Goal: Task Accomplishment & Management: Use online tool/utility

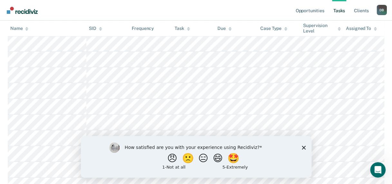
scroll to position [258, 0]
click at [303, 149] on icon "Close survey" at bounding box center [304, 148] width 4 height 4
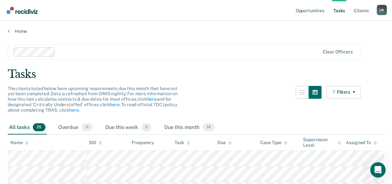
scroll to position [0, 0]
click at [341, 10] on link "Tasks" at bounding box center [339, 10] width 14 height 21
click at [339, 10] on link "Tasks" at bounding box center [339, 10] width 14 height 21
click at [315, 10] on link "Opportunities" at bounding box center [309, 10] width 31 height 21
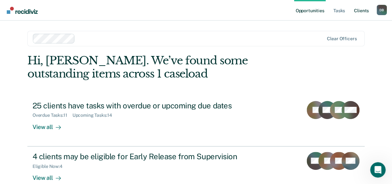
click at [360, 9] on link "Client s" at bounding box center [361, 10] width 17 height 21
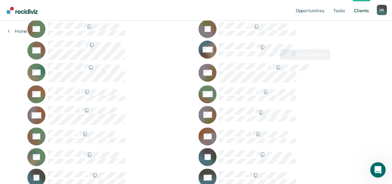
scroll to position [97, 0]
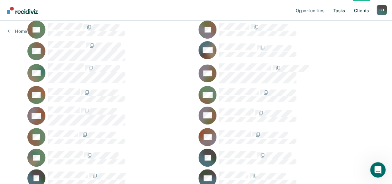
click at [340, 8] on link "Tasks" at bounding box center [339, 10] width 14 height 21
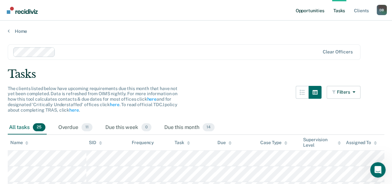
click at [316, 12] on link "Opportunities" at bounding box center [309, 10] width 31 height 21
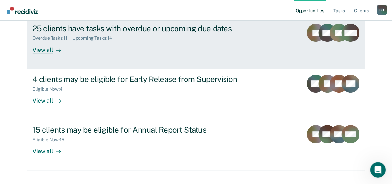
scroll to position [89, 0]
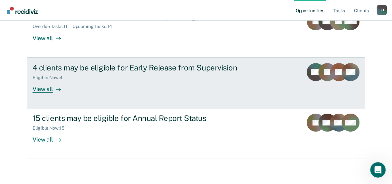
click at [140, 64] on div "4 clients may be eligible for Early Release from Supervision" at bounding box center [146, 67] width 226 height 9
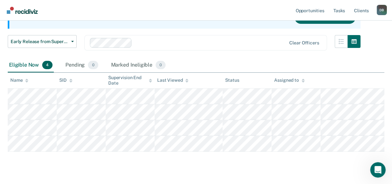
scroll to position [88, 0]
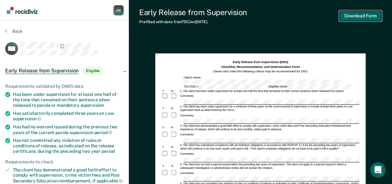
click at [360, 13] on button "Download Form" at bounding box center [360, 16] width 43 height 11
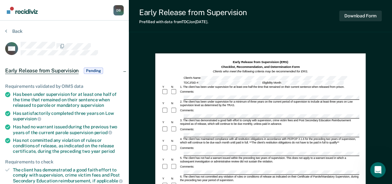
click at [26, 70] on span "Early Release from Supervision" at bounding box center [41, 71] width 73 height 6
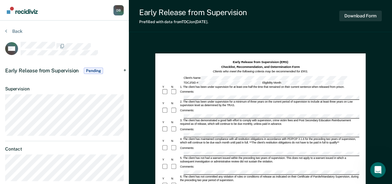
scroll to position [72, 0]
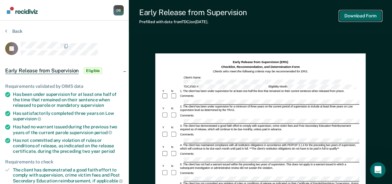
click at [370, 17] on button "Download Form" at bounding box center [360, 16] width 43 height 11
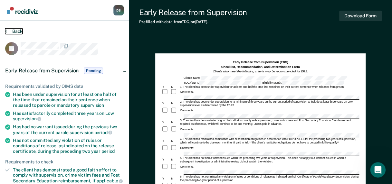
click at [6, 31] on icon at bounding box center [6, 30] width 2 height 5
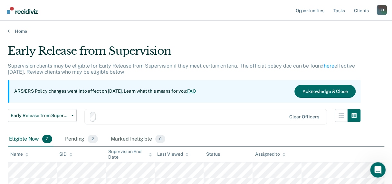
scroll to position [56, 0]
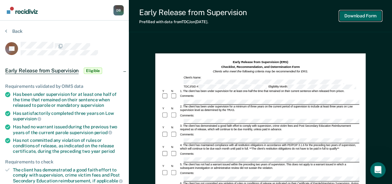
click at [356, 17] on button "Download Form" at bounding box center [360, 16] width 43 height 11
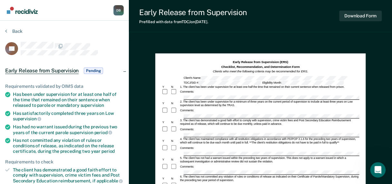
scroll to position [40, 0]
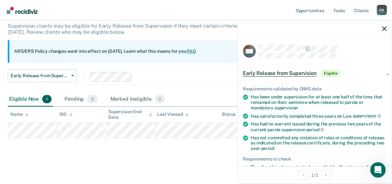
click at [131, 147] on div "Early Release from Supervision Supervision clients may be eligible for Early Re…" at bounding box center [196, 81] width 377 height 153
click at [386, 28] on icon "button" at bounding box center [384, 28] width 5 height 5
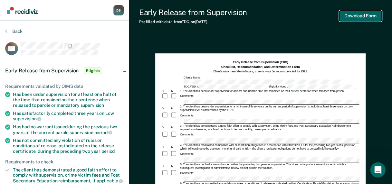
click at [368, 18] on button "Download Form" at bounding box center [360, 16] width 43 height 11
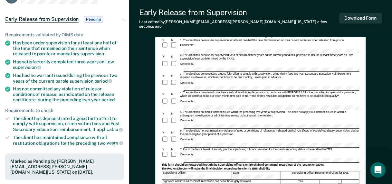
scroll to position [21, 0]
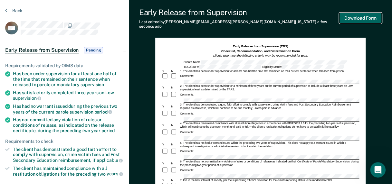
click at [356, 15] on button "Download Form" at bounding box center [360, 18] width 43 height 11
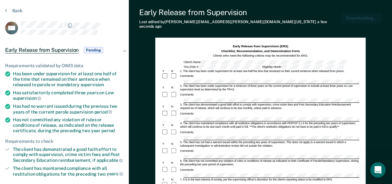
scroll to position [0, 0]
click at [14, 9] on button "Back" at bounding box center [13, 11] width 17 height 6
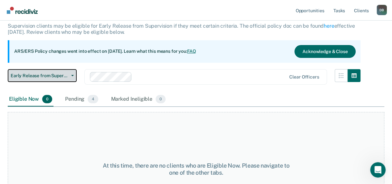
click at [35, 77] on span "Early Release from Supervision" at bounding box center [40, 75] width 58 height 5
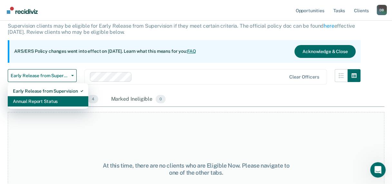
click at [35, 99] on div "Annual Report Status" at bounding box center [48, 101] width 70 height 10
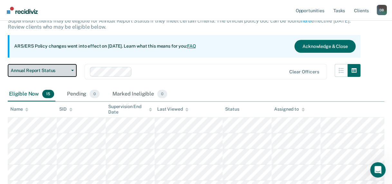
scroll to position [32, 0]
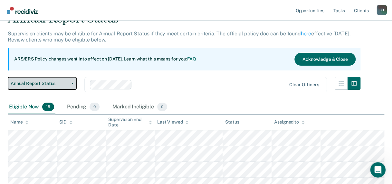
scroll to position [40, 0]
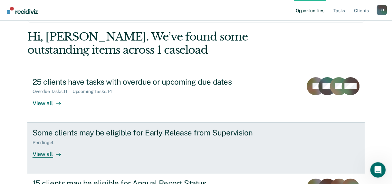
scroll to position [32, 0]
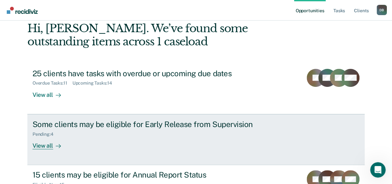
click at [44, 146] on div "View all" at bounding box center [51, 143] width 36 height 13
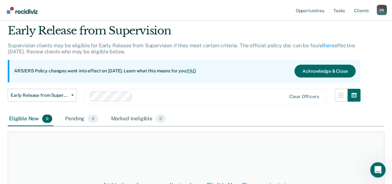
scroll to position [82, 0]
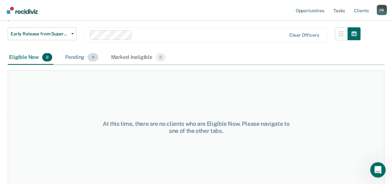
click at [74, 55] on div "Pending 4" at bounding box center [81, 58] width 35 height 14
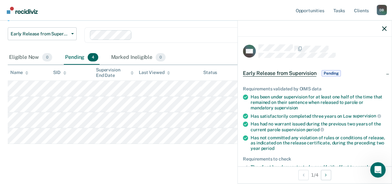
click at [226, 71] on th "Status" at bounding box center [222, 73] width 43 height 16
click at [385, 27] on icon "button" at bounding box center [384, 28] width 5 height 5
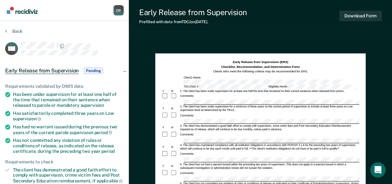
click at [102, 31] on div "Back" at bounding box center [64, 35] width 119 height 14
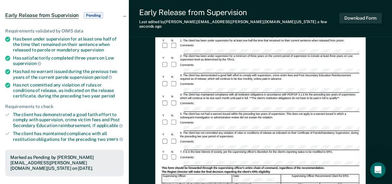
scroll to position [64, 0]
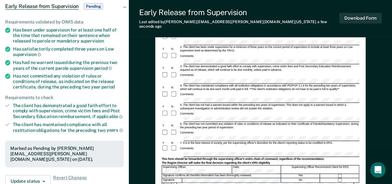
click at [186, 91] on form "Early Release from Supervision (ERS) Checklist, Recommendation, and Determinati…" at bounding box center [260, 142] width 198 height 284
click at [186, 72] on div "Comments:" at bounding box center [260, 78] width 198 height 12
click at [365, 15] on button "Download Form" at bounding box center [360, 18] width 43 height 11
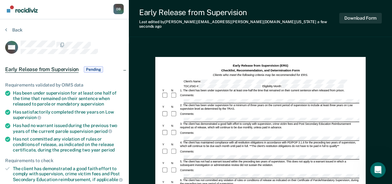
scroll to position [0, 0]
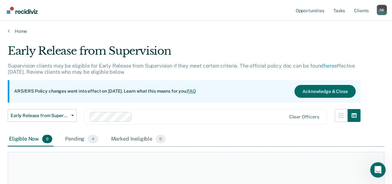
scroll to position [82, 0]
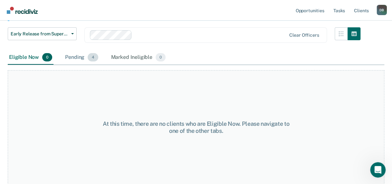
click at [75, 58] on div "Pending 4" at bounding box center [81, 58] width 35 height 14
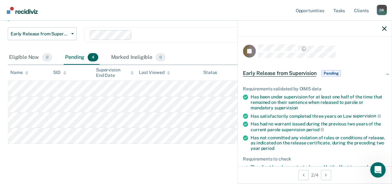
click at [195, 55] on div "Eligible Now 0 Pending 4 Marked Ineligible 0" at bounding box center [196, 58] width 377 height 15
click at [386, 28] on icon "button" at bounding box center [384, 28] width 5 height 5
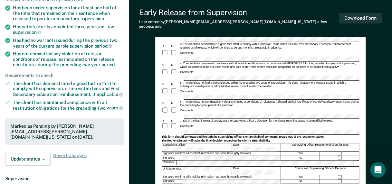
scroll to position [97, 0]
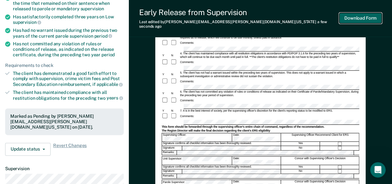
click at [366, 15] on button "Download Form" at bounding box center [360, 18] width 43 height 11
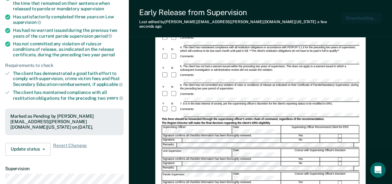
scroll to position [0, 0]
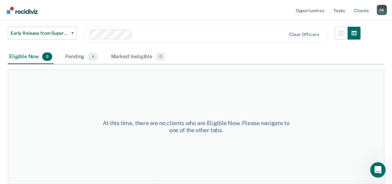
scroll to position [82, 0]
click at [79, 55] on div "Pending 4" at bounding box center [81, 58] width 35 height 14
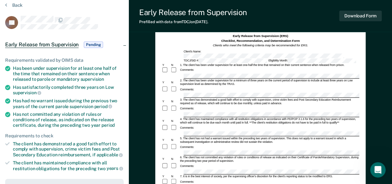
scroll to position [32, 0]
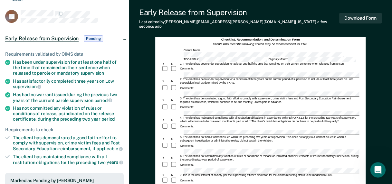
drag, startPoint x: 201, startPoint y: 104, endPoint x: 194, endPoint y: 95, distance: 10.8
click at [194, 106] on div "Comments:" at bounding box center [186, 108] width 15 height 4
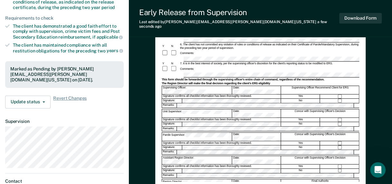
scroll to position [0, 0]
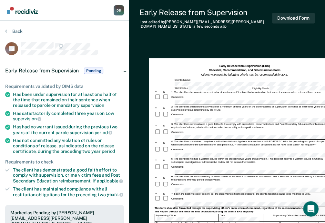
click at [296, 64] on div "Early Release from Supervision (ERS) Checklist, Recommendation, and Determinati…" at bounding box center [244, 70] width 180 height 13
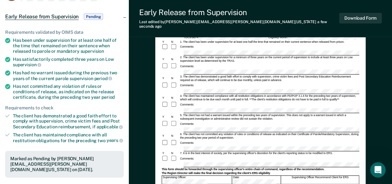
scroll to position [64, 0]
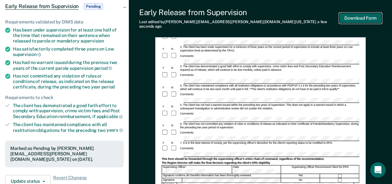
click at [365, 17] on button "Download Form" at bounding box center [360, 18] width 43 height 11
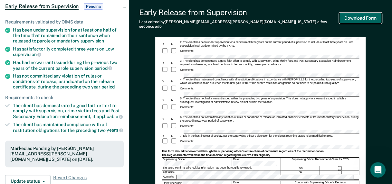
click at [352, 17] on button "Download Form" at bounding box center [360, 18] width 43 height 11
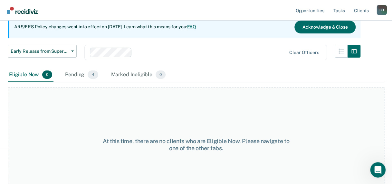
scroll to position [82, 0]
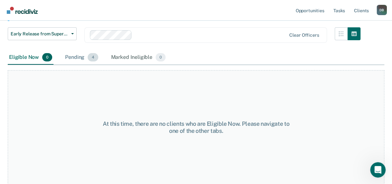
click at [73, 56] on div "Pending 4" at bounding box center [81, 58] width 35 height 14
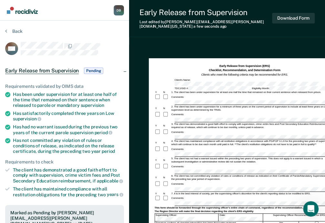
drag, startPoint x: 182, startPoint y: 129, endPoint x: 308, endPoint y: 124, distance: 125.5
click at [308, 129] on div "Comments:" at bounding box center [244, 134] width 180 height 11
click at [284, 129] on div "Comments:" at bounding box center [244, 134] width 180 height 11
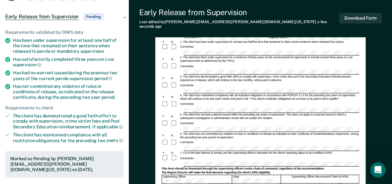
scroll to position [64, 0]
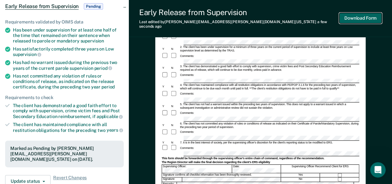
click at [364, 16] on button "Download Form" at bounding box center [360, 18] width 43 height 11
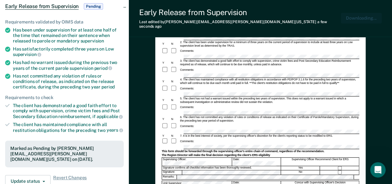
scroll to position [0, 0]
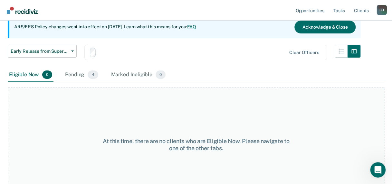
scroll to position [82, 0]
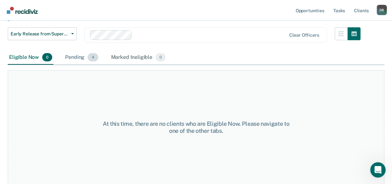
click at [73, 56] on div "Pending 4" at bounding box center [81, 58] width 35 height 14
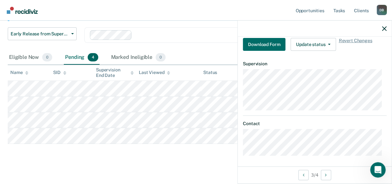
scroll to position [161, 0]
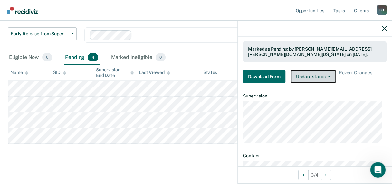
click at [317, 75] on button "Update status" at bounding box center [313, 76] width 45 height 13
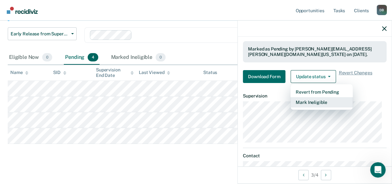
click at [307, 103] on button "Mark Ineligible" at bounding box center [322, 102] width 62 height 10
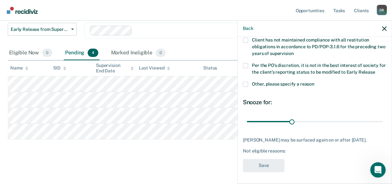
scroll to position [88, 0]
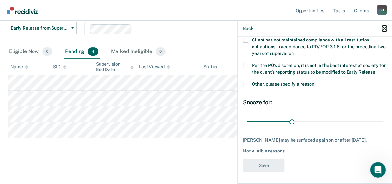
click at [384, 29] on icon "button" at bounding box center [384, 28] width 5 height 5
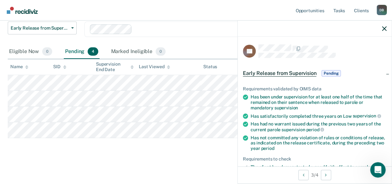
click at [331, 73] on span "Pending" at bounding box center [331, 73] width 19 height 6
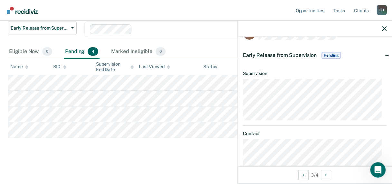
scroll to position [0, 0]
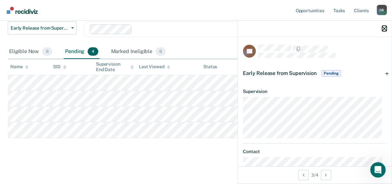
click at [386, 29] on icon "button" at bounding box center [384, 28] width 5 height 5
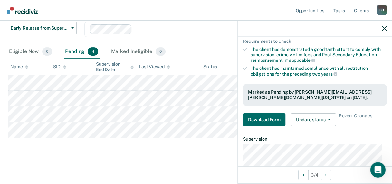
scroll to position [129, 0]
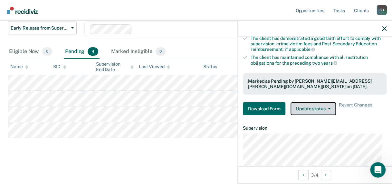
click at [328, 108] on icon "button" at bounding box center [329, 108] width 3 height 1
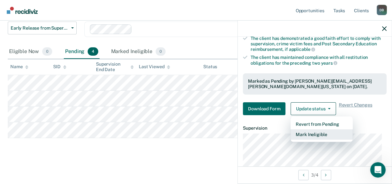
click at [316, 132] on button "Mark Ineligible" at bounding box center [322, 135] width 62 height 10
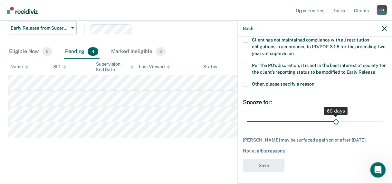
drag, startPoint x: 290, startPoint y: 121, endPoint x: 332, endPoint y: 115, distance: 42.6
click at [332, 116] on input "range" at bounding box center [315, 121] width 136 height 11
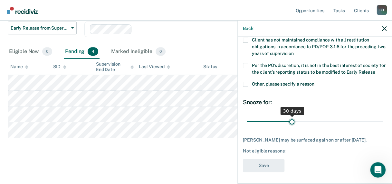
drag, startPoint x: 333, startPoint y: 115, endPoint x: 289, endPoint y: 122, distance: 44.3
type input "30"
click at [289, 122] on input "range" at bounding box center [315, 121] width 136 height 11
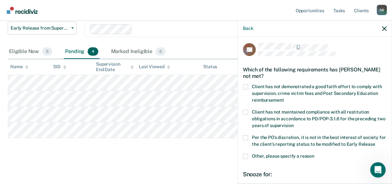
scroll to position [0, 0]
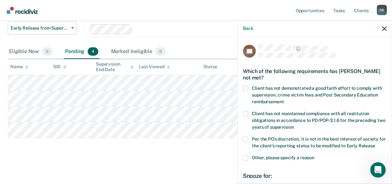
click at [244, 86] on span at bounding box center [245, 88] width 5 height 5
click at [284, 100] on input "Client has not demonstrated a good faith effort to comply with supervision, cri…" at bounding box center [284, 100] width 0 height 0
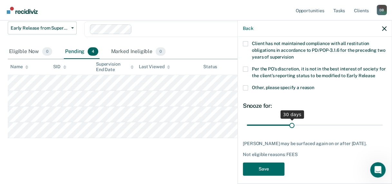
scroll to position [74, 0]
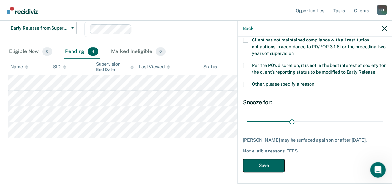
click at [271, 163] on button "Save" at bounding box center [264, 165] width 42 height 13
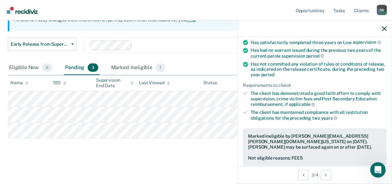
click at [199, 66] on div "Eligible Now 0 Pending 3 Marked Ineligible 1" at bounding box center [196, 68] width 377 height 15
click at [385, 31] on icon "button" at bounding box center [384, 28] width 5 height 5
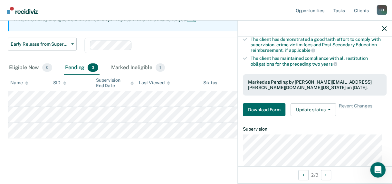
scroll to position [97, 0]
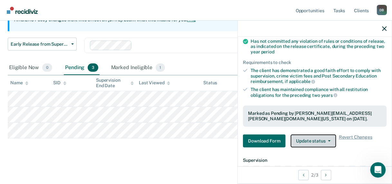
click at [326, 141] on span "button" at bounding box center [328, 141] width 5 height 1
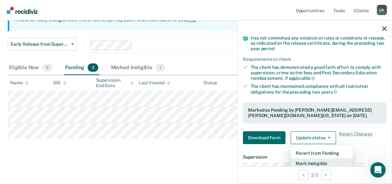
click at [323, 160] on button "Mark Ineligible" at bounding box center [322, 164] width 62 height 10
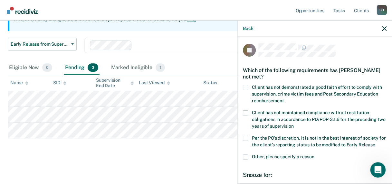
scroll to position [0, 0]
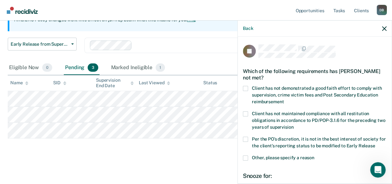
click at [246, 86] on span at bounding box center [245, 88] width 5 height 5
click at [284, 100] on input "Client has not demonstrated a good faith effort to comply with supervision, cri…" at bounding box center [284, 100] width 0 height 0
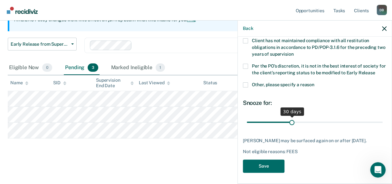
scroll to position [74, 0]
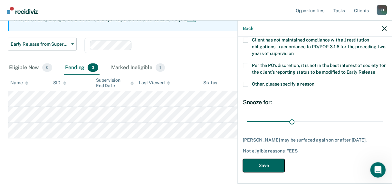
click at [274, 163] on button "Save" at bounding box center [264, 165] width 42 height 13
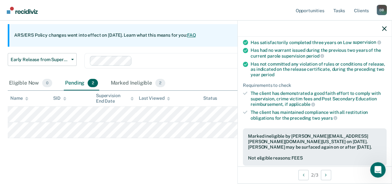
click at [387, 28] on div at bounding box center [315, 29] width 154 height 16
click at [385, 29] on icon "button" at bounding box center [384, 28] width 5 height 5
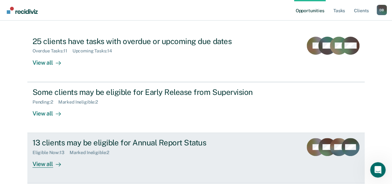
scroll to position [89, 0]
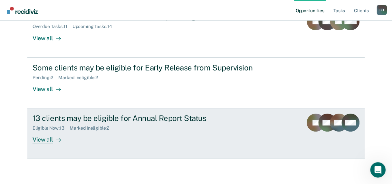
click at [138, 121] on div "13 clients may be eligible for Annual Report Status" at bounding box center [146, 118] width 226 height 9
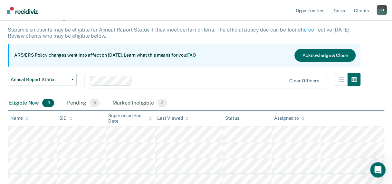
scroll to position [36, 0]
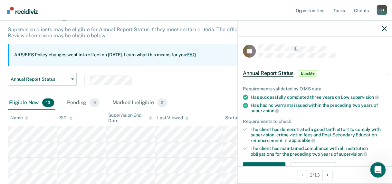
click at [203, 115] on th "Last Viewed" at bounding box center [189, 119] width 68 height 16
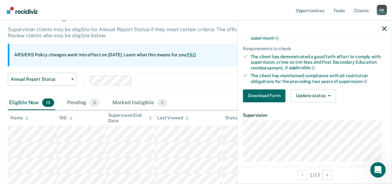
scroll to position [0, 0]
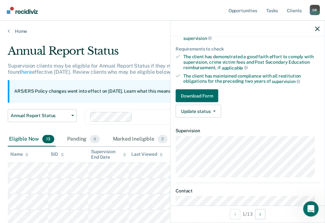
click at [262, 112] on div "Update status Mark Pending Mark Ineligible" at bounding box center [247, 111] width 144 height 13
click at [259, 105] on div "Update status Mark Pending Mark Ineligible" at bounding box center [247, 111] width 144 height 13
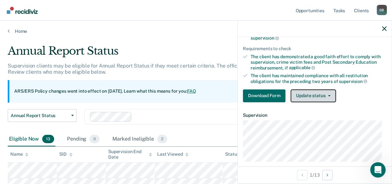
click at [323, 95] on button "Update status" at bounding box center [313, 96] width 45 height 13
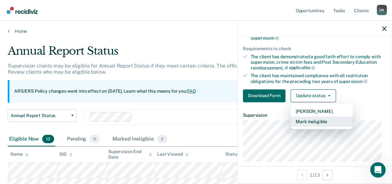
click at [313, 119] on button "Mark Ineligible" at bounding box center [322, 122] width 62 height 10
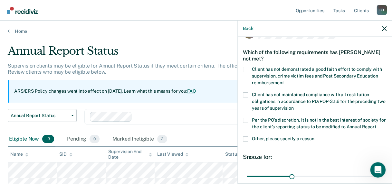
scroll to position [8, 0]
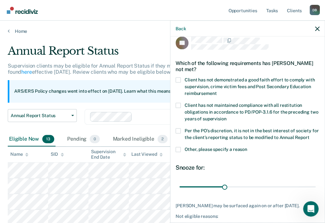
click at [239, 94] on label "Client has not demonstrated a good faith effort to comply with supervision, cri…" at bounding box center [247, 88] width 144 height 20
click at [216, 91] on input "Client has not demonstrated a good faith effort to comply with supervision, cri…" at bounding box center [216, 91] width 0 height 0
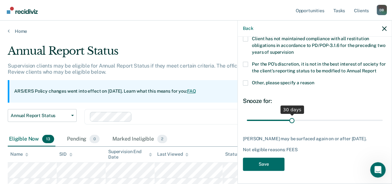
scroll to position [81, 0]
click at [270, 166] on button "Save" at bounding box center [264, 164] width 42 height 13
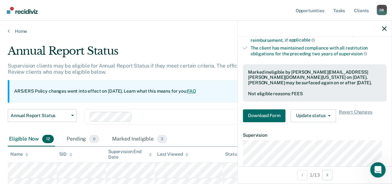
scroll to position [69, 0]
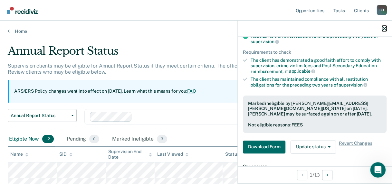
click at [384, 28] on icon "button" at bounding box center [384, 28] width 5 height 5
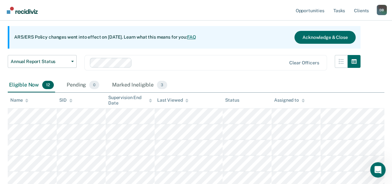
scroll to position [64, 0]
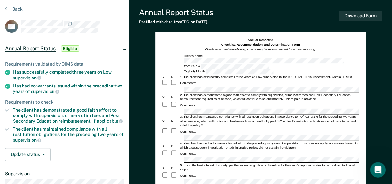
scroll to position [32, 0]
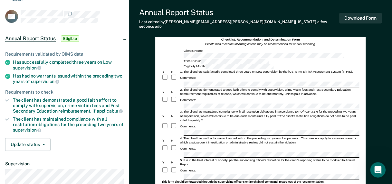
click at [174, 104] on div at bounding box center [260, 107] width 198 height 6
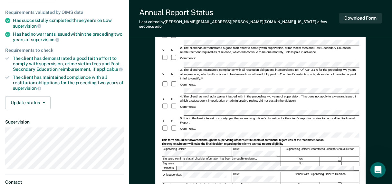
scroll to position [97, 0]
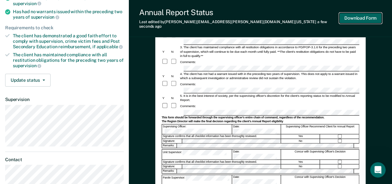
click at [356, 18] on button "Download Form" at bounding box center [360, 18] width 43 height 11
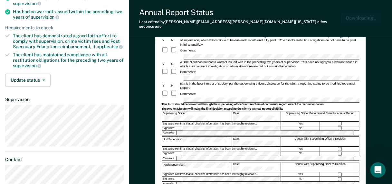
scroll to position [0, 0]
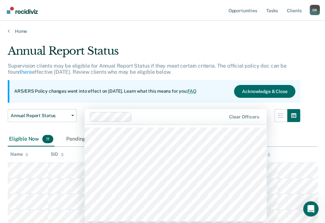
click at [148, 121] on div at bounding box center [158, 117] width 137 height 10
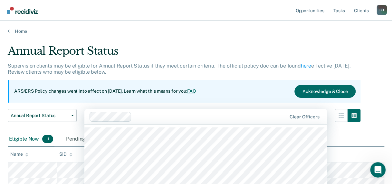
click at [199, 63] on p "Supervision clients may be eligible for Annual Report Status if they meet certa…" at bounding box center [179, 69] width 343 height 12
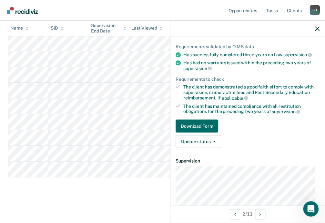
scroll to position [50, 0]
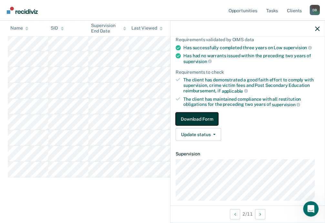
click at [213, 119] on button "Download Form" at bounding box center [196, 119] width 43 height 13
click at [195, 116] on button "Download Form" at bounding box center [196, 119] width 43 height 13
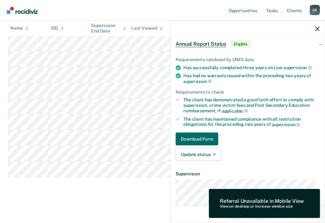
scroll to position [0, 0]
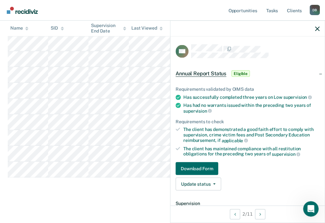
click at [314, 28] on div at bounding box center [247, 29] width 154 height 16
click at [317, 30] on icon "button" at bounding box center [317, 28] width 5 height 5
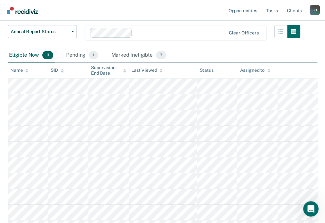
scroll to position [94, 0]
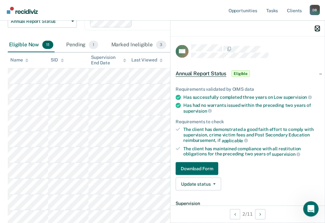
click at [318, 28] on icon "button" at bounding box center [317, 28] width 5 height 5
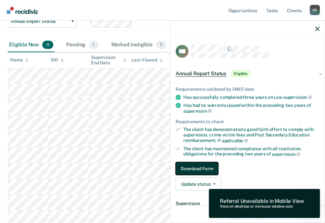
click at [201, 167] on button "Download Form" at bounding box center [196, 168] width 43 height 13
click at [315, 27] on icon "button" at bounding box center [317, 28] width 5 height 5
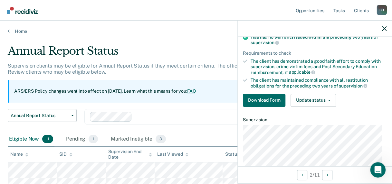
scroll to position [97, 0]
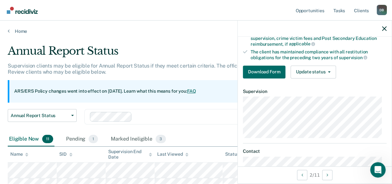
click at [387, 27] on div at bounding box center [315, 29] width 154 height 16
click at [384, 29] on icon "button" at bounding box center [384, 28] width 5 height 5
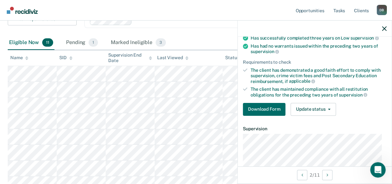
scroll to position [64, 0]
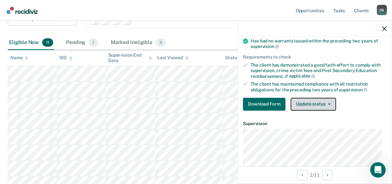
click at [310, 104] on button "Update status" at bounding box center [313, 104] width 45 height 13
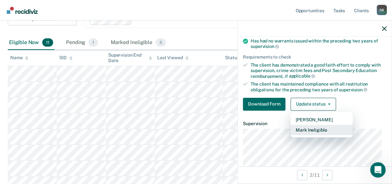
click at [309, 128] on button "Mark Ineligible" at bounding box center [322, 130] width 62 height 10
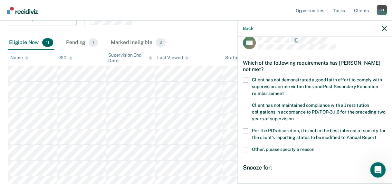
scroll to position [0, 0]
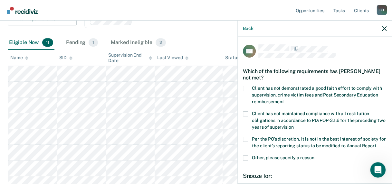
click at [246, 87] on span at bounding box center [245, 88] width 5 height 5
click at [284, 100] on input "Client has not demonstrated a good faith effort to comply with supervision, cri…" at bounding box center [284, 100] width 0 height 0
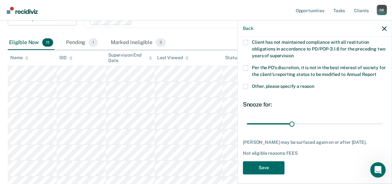
scroll to position [81, 0]
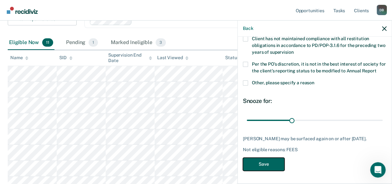
click at [267, 165] on button "Save" at bounding box center [264, 164] width 42 height 13
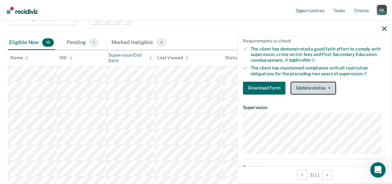
click at [306, 89] on button "Update status" at bounding box center [313, 88] width 45 height 13
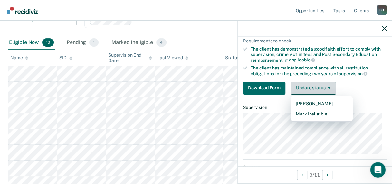
click at [330, 85] on button "Update status" at bounding box center [313, 88] width 45 height 13
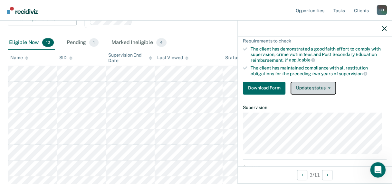
click at [330, 85] on button "Update status" at bounding box center [313, 88] width 45 height 13
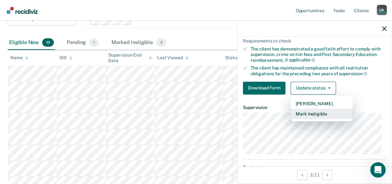
click at [322, 110] on button "Mark Ineligible" at bounding box center [322, 114] width 62 height 10
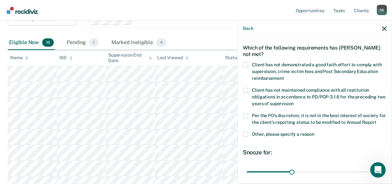
scroll to position [16, 0]
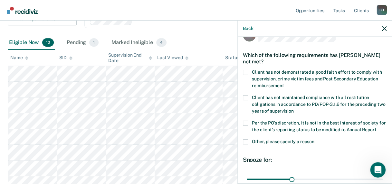
click at [244, 121] on span at bounding box center [245, 123] width 5 height 5
click at [376, 128] on input "Per the PO’s discretion, it is not in the best interest of society for the clie…" at bounding box center [376, 128] width 0 height 0
click at [246, 145] on span at bounding box center [245, 142] width 5 height 5
click at [315, 140] on input "Other, please specify a reason" at bounding box center [315, 140] width 0 height 0
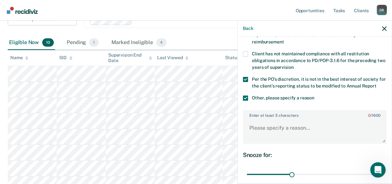
scroll to position [81, 0]
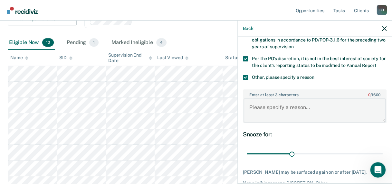
click at [299, 115] on textarea "Enter at least 3 characters 0 / 1600" at bounding box center [315, 111] width 142 height 24
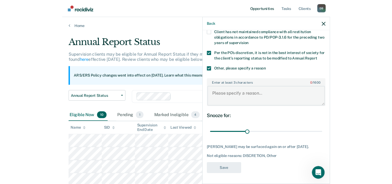
scroll to position [80, 0]
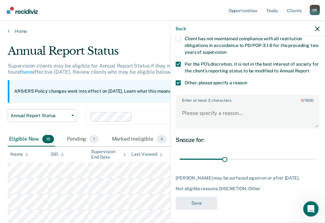
click at [220, 89] on div "Other, please specify a reason" at bounding box center [247, 87] width 144 height 12
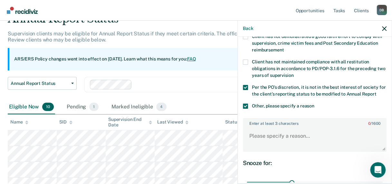
scroll to position [23, 0]
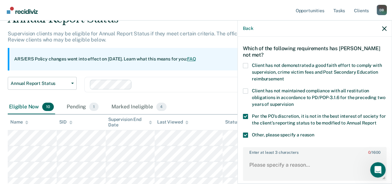
click at [246, 115] on span at bounding box center [245, 116] width 5 height 5
click at [376, 121] on input "Per the PO’s discretion, it is not in the best interest of society for the clie…" at bounding box center [376, 121] width 0 height 0
click at [246, 138] on span at bounding box center [245, 135] width 5 height 5
click at [315, 133] on input "Other, please specify a reason" at bounding box center [315, 133] width 0 height 0
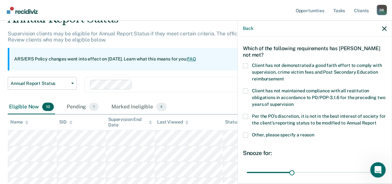
click at [381, 27] on div "Back" at bounding box center [315, 29] width 154 height 16
click at [385, 28] on icon "button" at bounding box center [384, 28] width 5 height 5
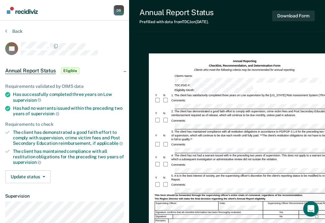
click at [230, 98] on div "Comments:" at bounding box center [244, 101] width 180 height 6
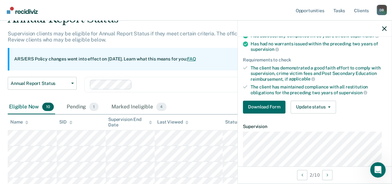
scroll to position [97, 0]
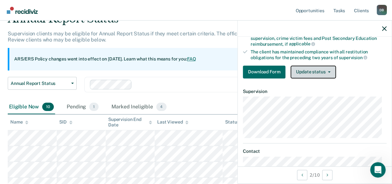
click at [315, 74] on button "Update status" at bounding box center [313, 72] width 45 height 13
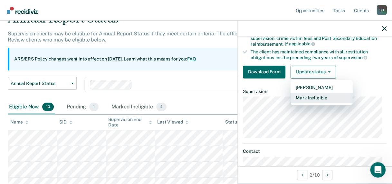
click at [313, 98] on button "Mark Ineligible" at bounding box center [322, 98] width 62 height 10
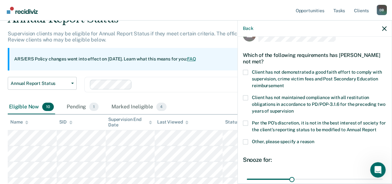
scroll to position [0, 0]
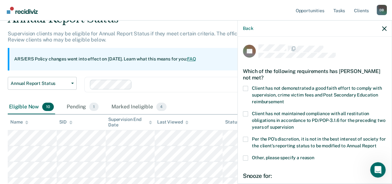
click at [246, 88] on span at bounding box center [245, 88] width 5 height 5
click at [284, 100] on input "Client has not demonstrated a good faith effort to comply with supervision, cri…" at bounding box center [284, 100] width 0 height 0
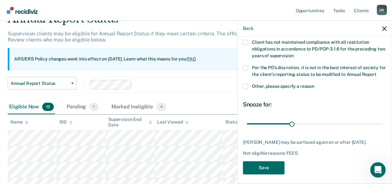
scroll to position [81, 0]
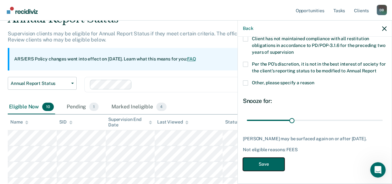
click at [266, 165] on button "Save" at bounding box center [264, 164] width 42 height 13
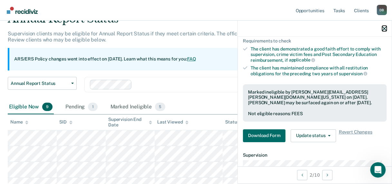
click at [384, 27] on icon "button" at bounding box center [384, 28] width 5 height 5
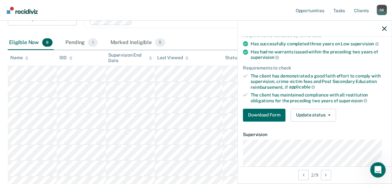
scroll to position [64, 0]
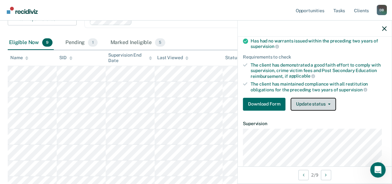
click at [316, 103] on button "Update status" at bounding box center [313, 104] width 45 height 13
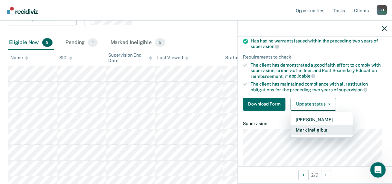
click at [313, 127] on button "Mark Ineligible" at bounding box center [322, 130] width 62 height 10
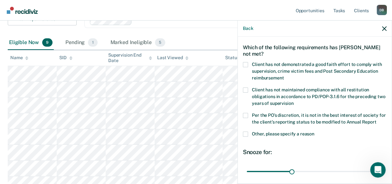
scroll to position [0, 0]
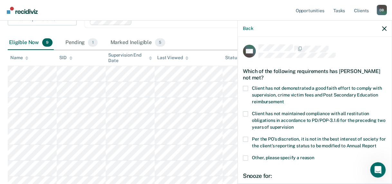
click at [247, 87] on span at bounding box center [245, 88] width 5 height 5
click at [284, 100] on input "Client has not demonstrated a good faith effort to comply with supervision, cri…" at bounding box center [284, 100] width 0 height 0
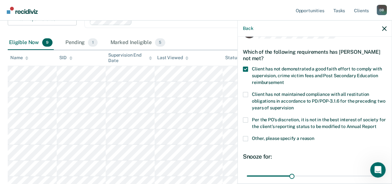
scroll to position [81, 0]
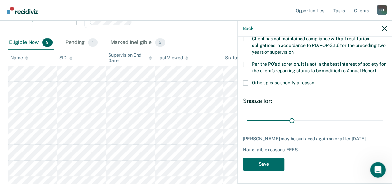
click at [185, 45] on div "Eligible Now 9 Pending 1 Marked Ineligible 5" at bounding box center [196, 43] width 377 height 15
click at [385, 28] on icon "button" at bounding box center [384, 28] width 5 height 5
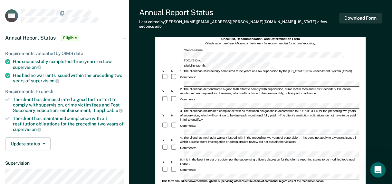
scroll to position [32, 0]
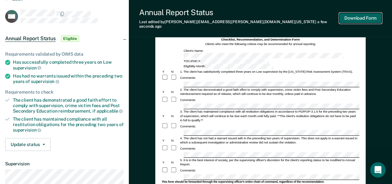
click at [344, 19] on button "Download Form" at bounding box center [360, 18] width 43 height 11
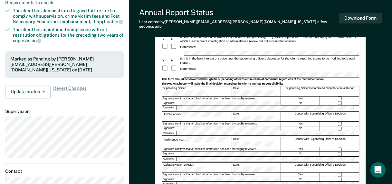
scroll to position [129, 0]
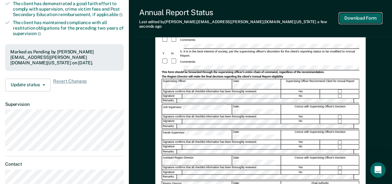
click at [349, 17] on button "Download Form" at bounding box center [360, 18] width 43 height 11
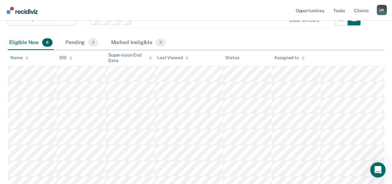
scroll to position [129, 0]
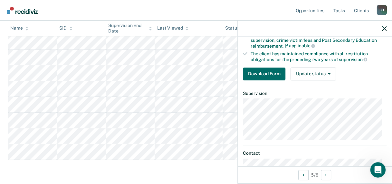
scroll to position [97, 0]
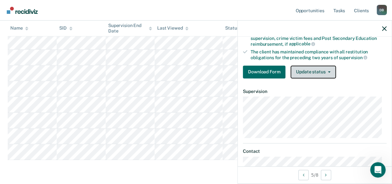
click at [307, 72] on button "Update status" at bounding box center [313, 72] width 45 height 13
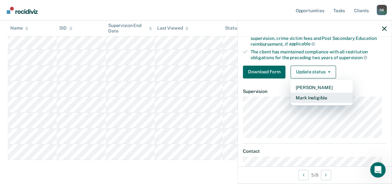
click at [307, 98] on button "Mark Ineligible" at bounding box center [322, 98] width 62 height 10
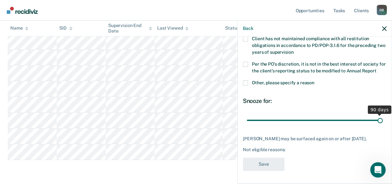
drag, startPoint x: 290, startPoint y: 121, endPoint x: 376, endPoint y: 114, distance: 86.3
type input "90"
click at [376, 115] on input "range" at bounding box center [315, 120] width 136 height 11
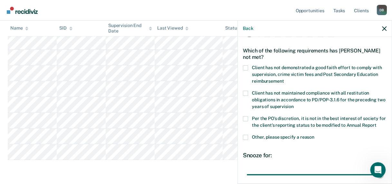
scroll to position [16, 0]
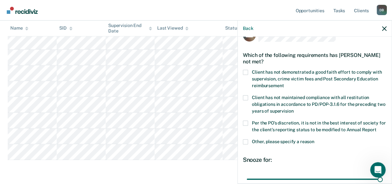
click at [245, 145] on span at bounding box center [245, 142] width 5 height 5
click at [315, 140] on input "Other, please specify a reason" at bounding box center [315, 140] width 0 height 0
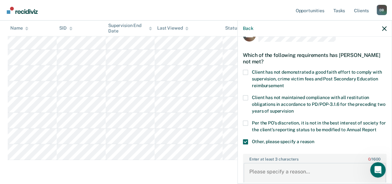
click at [294, 180] on textarea "Enter at least 3 characters 0 / 1600" at bounding box center [315, 175] width 142 height 24
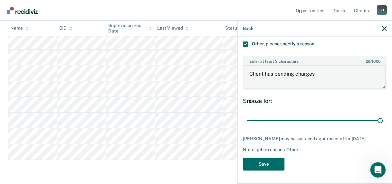
scroll to position [125, 0]
type textarea "Client has pending charges"
click at [269, 163] on button "Save" at bounding box center [264, 164] width 42 height 13
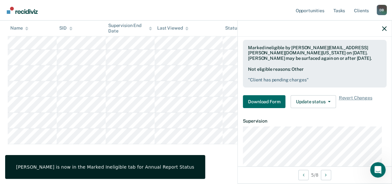
scroll to position [67, 0]
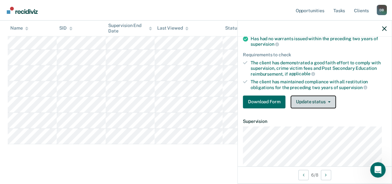
click at [298, 99] on button "Update status" at bounding box center [313, 102] width 45 height 13
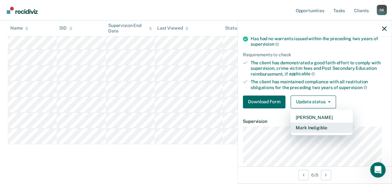
click at [301, 123] on button "Mark Ineligible" at bounding box center [322, 128] width 62 height 10
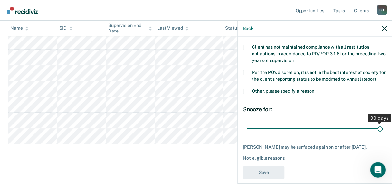
drag, startPoint x: 289, startPoint y: 133, endPoint x: 380, endPoint y: 132, distance: 90.9
type input "90"
click at [380, 132] on input "range" at bounding box center [315, 128] width 136 height 11
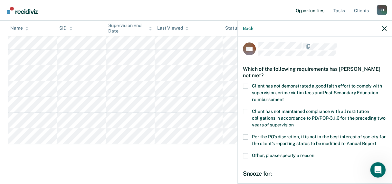
scroll to position [0, 0]
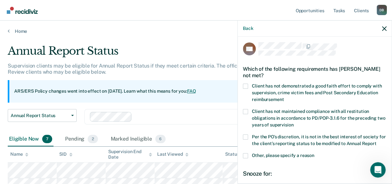
click at [244, 85] on span at bounding box center [245, 86] width 5 height 5
click at [284, 97] on input "Client has not demonstrated a good faith effort to comply with supervision, cri…" at bounding box center [284, 97] width 0 height 0
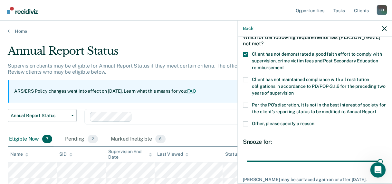
scroll to position [34, 0]
click at [245, 126] on span at bounding box center [245, 123] width 5 height 5
click at [315, 121] on input "Other, please specify a reason" at bounding box center [315, 121] width 0 height 0
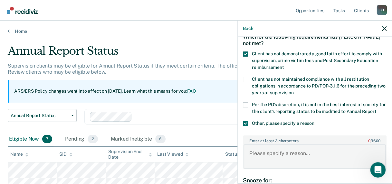
click at [292, 159] on textarea "Enter at least 3 characters 0 / 1600" at bounding box center [315, 157] width 142 height 24
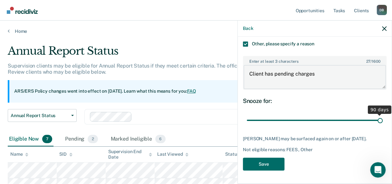
scroll to position [125, 0]
type textarea "Client has pending charges"
click at [272, 164] on button "Save" at bounding box center [264, 164] width 42 height 13
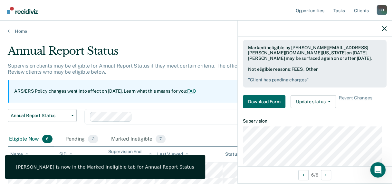
click at [206, 129] on div "Annual Report Status Early Release from Supervision Annual Report Status Clear …" at bounding box center [184, 120] width 353 height 23
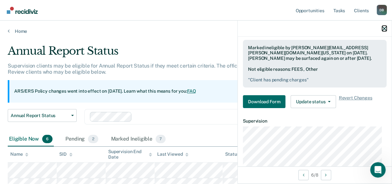
click at [385, 27] on icon "button" at bounding box center [384, 28] width 5 height 5
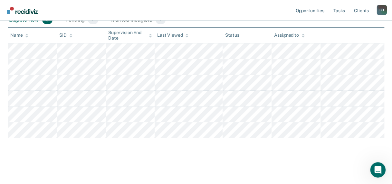
scroll to position [0, 0]
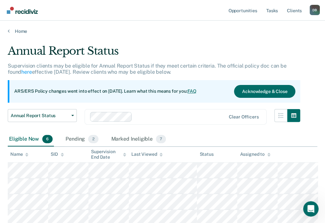
click at [196, 138] on div "Eligible Now 6 Pending 2 Marked Ineligible 7" at bounding box center [162, 139] width 309 height 15
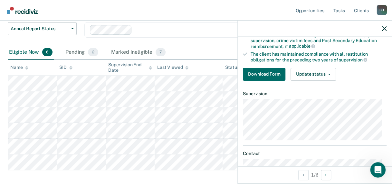
scroll to position [97, 0]
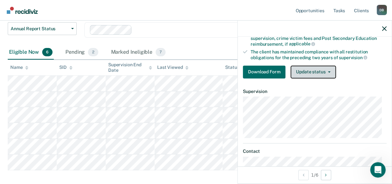
click at [305, 73] on button "Update status" at bounding box center [313, 72] width 45 height 13
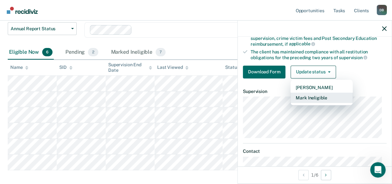
click at [305, 94] on button "Mark Ineligible" at bounding box center [322, 98] width 62 height 10
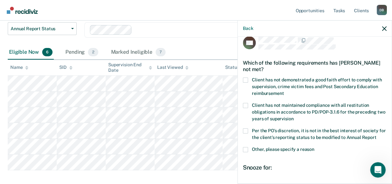
scroll to position [0, 0]
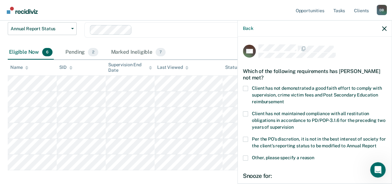
click at [246, 88] on span at bounding box center [245, 88] width 5 height 5
click at [284, 100] on input "Client has not demonstrated a good faith effort to comply with supervision, cri…" at bounding box center [284, 100] width 0 height 0
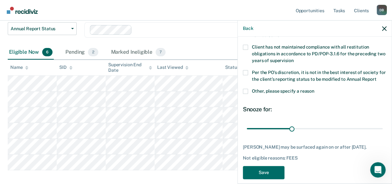
scroll to position [81, 0]
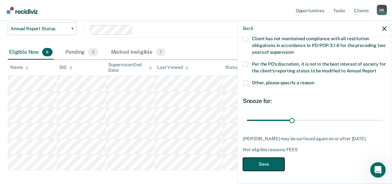
click at [273, 166] on button "Save" at bounding box center [264, 164] width 42 height 13
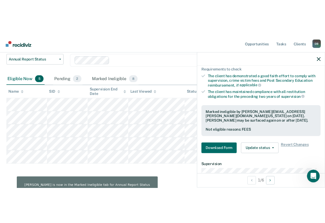
scroll to position [0, 0]
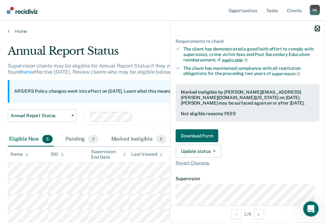
click at [316, 29] on icon "button" at bounding box center [317, 28] width 5 height 5
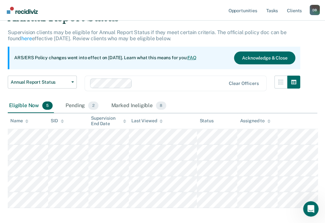
scroll to position [64, 0]
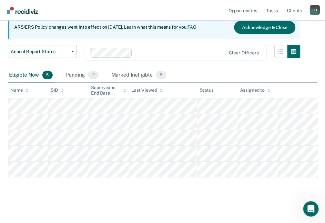
click at [223, 90] on th "Status" at bounding box center [217, 91] width 40 height 16
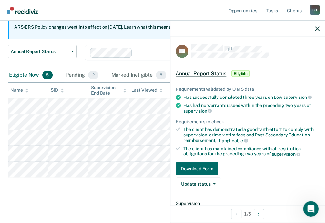
click at [154, 62] on div "Annual Report Status Early Release from Supervision Annual Report Status Clear …" at bounding box center [154, 56] width 292 height 23
click at [315, 29] on icon "button" at bounding box center [317, 28] width 5 height 5
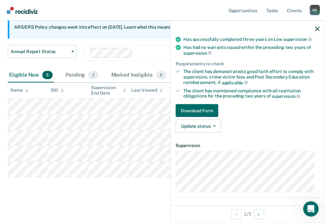
scroll to position [61, 0]
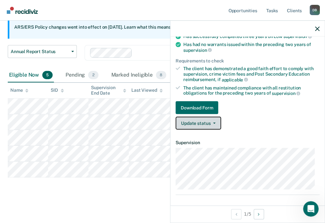
click at [195, 121] on button "Update status" at bounding box center [197, 123] width 45 height 13
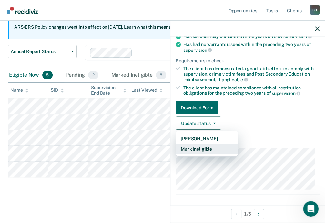
click at [210, 147] on button "Mark Ineligible" at bounding box center [206, 149] width 62 height 10
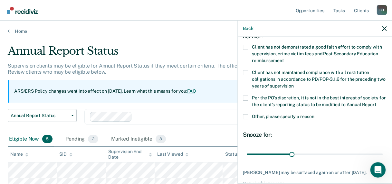
scroll to position [9, 0]
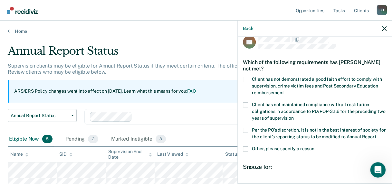
click at [244, 78] on span at bounding box center [245, 79] width 5 height 5
click at [284, 91] on input "Client has not demonstrated a good faith effort to comply with supervision, cri…" at bounding box center [284, 91] width 0 height 0
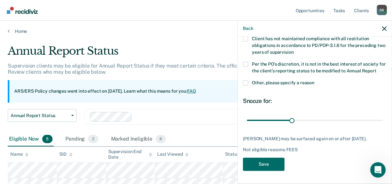
scroll to position [81, 0]
click at [274, 163] on button "Save" at bounding box center [264, 164] width 42 height 13
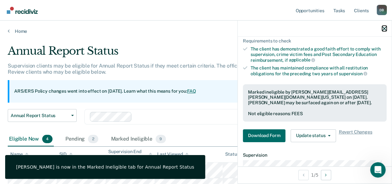
click at [384, 30] on icon "button" at bounding box center [384, 28] width 5 height 5
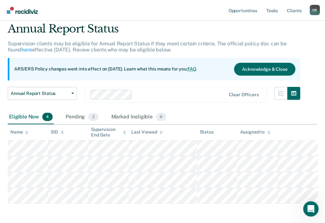
scroll to position [48, 0]
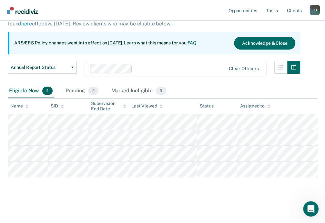
click at [233, 107] on th "Status" at bounding box center [217, 107] width 40 height 16
click at [232, 106] on th "Status" at bounding box center [217, 107] width 40 height 16
click at [189, 102] on th "Last Viewed" at bounding box center [163, 107] width 68 height 16
click at [225, 109] on th "Status" at bounding box center [217, 107] width 40 height 16
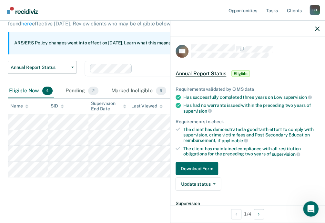
click at [257, 136] on div "The client has demonstrated a good faith effort to comply with supervision, cri…" at bounding box center [251, 135] width 136 height 16
click at [249, 114] on ul "Requirements validated by OIMS data Has successfully completed three years on L…" at bounding box center [247, 121] width 144 height 71
click at [200, 166] on button "Download Form" at bounding box center [196, 168] width 43 height 13
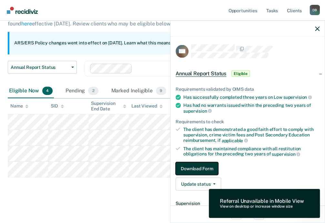
click at [194, 165] on button "Download Form" at bounding box center [196, 168] width 43 height 13
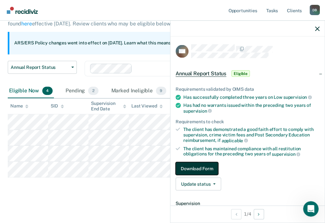
drag, startPoint x: 195, startPoint y: 164, endPoint x: 193, endPoint y: 167, distance: 3.8
click at [193, 167] on button "Download Form" at bounding box center [196, 168] width 43 height 13
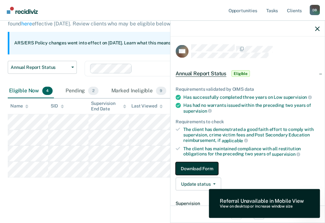
click at [193, 167] on button "Download Form" at bounding box center [196, 168] width 43 height 13
click at [194, 171] on button "Download Form" at bounding box center [196, 168] width 43 height 13
click at [316, 28] on icon "button" at bounding box center [317, 28] width 5 height 5
click at [210, 167] on button "Download Form" at bounding box center [196, 168] width 43 height 13
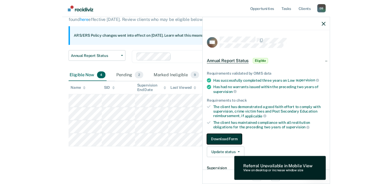
scroll to position [0, 0]
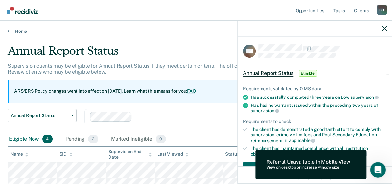
click at [345, 83] on div "Requirements validated by OIMS data Has successfully completed three years on L…" at bounding box center [315, 128] width 154 height 104
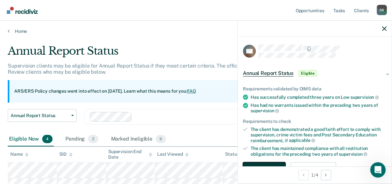
click at [272, 165] on button "Download Form" at bounding box center [264, 168] width 43 height 13
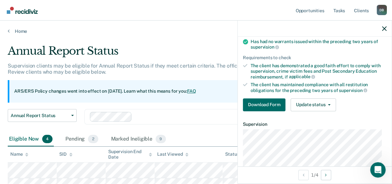
scroll to position [64, 0]
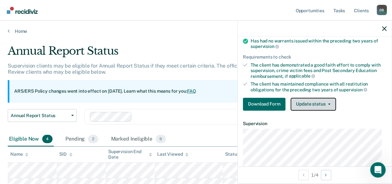
click at [309, 104] on button "Update status" at bounding box center [313, 104] width 45 height 13
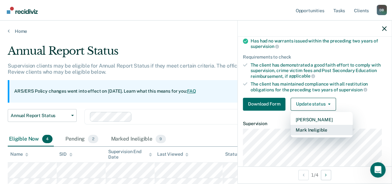
click at [308, 127] on button "Mark Ineligible" at bounding box center [322, 130] width 62 height 10
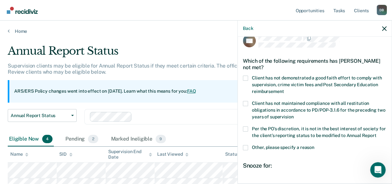
scroll to position [0, 0]
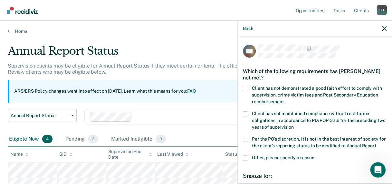
click at [248, 87] on label "Client has not demonstrated a good faith effort to comply with supervision, cri…" at bounding box center [315, 96] width 144 height 20
click at [284, 100] on input "Client has not demonstrated a good faith effort to comply with supervision, cri…" at bounding box center [284, 100] width 0 height 0
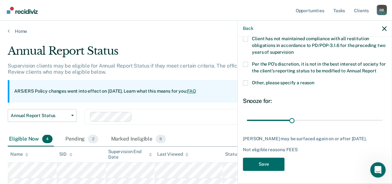
scroll to position [86, 0]
click at [258, 163] on button "Save" at bounding box center [264, 164] width 42 height 13
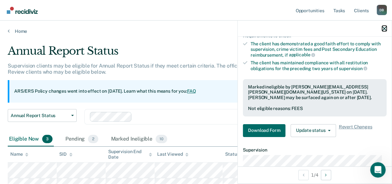
click at [384, 30] on icon "button" at bounding box center [384, 28] width 5 height 5
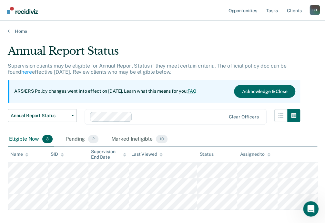
scroll to position [33, 0]
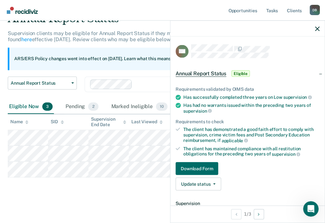
click at [136, 97] on div "Annual Report Status Early Release from Supervision Annual Report Status Clear …" at bounding box center [154, 88] width 292 height 23
click at [207, 181] on button "Update status" at bounding box center [197, 184] width 45 height 13
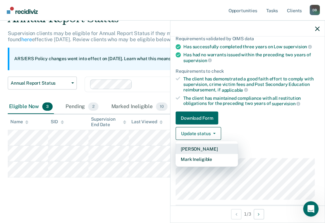
scroll to position [64, 0]
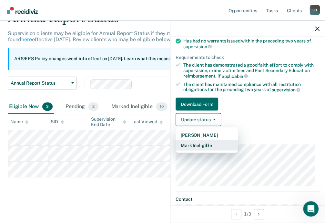
click at [199, 144] on button "Mark Ineligible" at bounding box center [206, 146] width 62 height 10
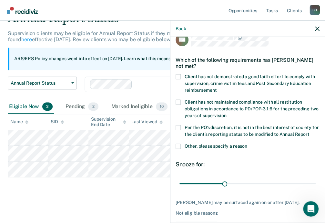
scroll to position [0, 0]
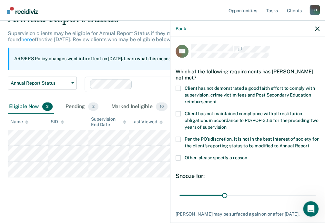
click at [179, 88] on span at bounding box center [177, 88] width 5 height 5
click at [216, 100] on input "Client has not demonstrated a good faith effort to comply with supervision, cri…" at bounding box center [216, 100] width 0 height 0
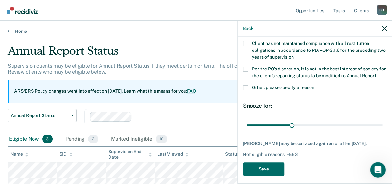
scroll to position [86, 0]
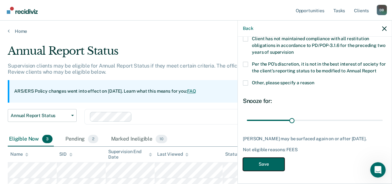
click at [260, 168] on button "Save" at bounding box center [264, 164] width 42 height 13
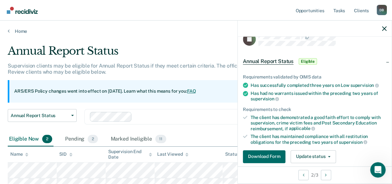
scroll to position [0, 0]
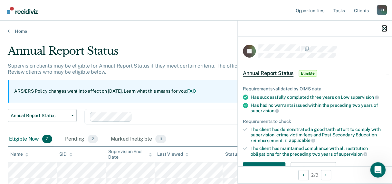
click at [385, 26] on icon "button" at bounding box center [384, 28] width 5 height 5
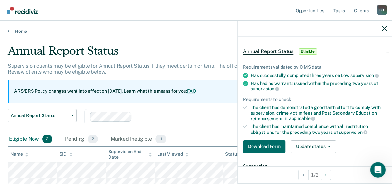
scroll to position [64, 0]
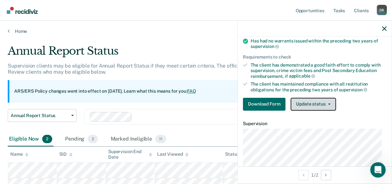
click at [305, 99] on button "Update status" at bounding box center [313, 104] width 45 height 13
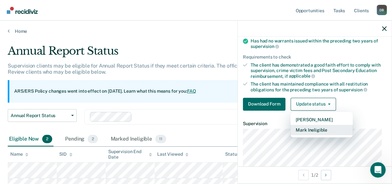
click at [303, 126] on button "Mark Ineligible" at bounding box center [322, 130] width 62 height 10
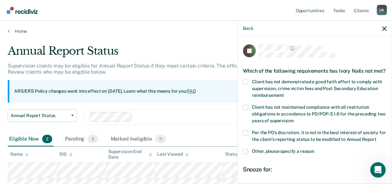
scroll to position [0, 0]
click at [246, 85] on span at bounding box center [245, 82] width 5 height 5
click at [284, 93] on input "Client has not demonstrated a good faith effort to comply with supervision, cri…" at bounding box center [284, 93] width 0 height 0
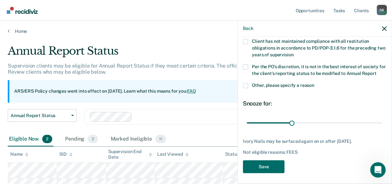
scroll to position [81, 0]
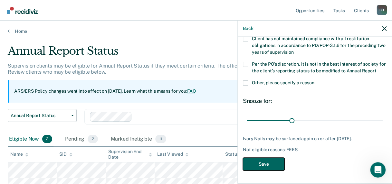
click at [264, 166] on button "Save" at bounding box center [264, 164] width 42 height 13
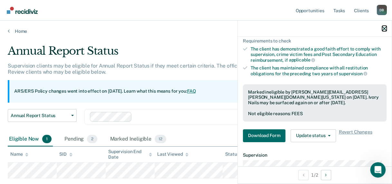
click at [385, 29] on icon "button" at bounding box center [384, 28] width 5 height 5
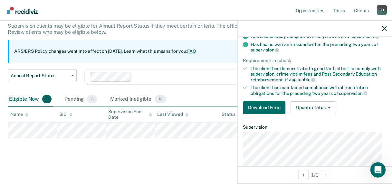
scroll to position [64, 0]
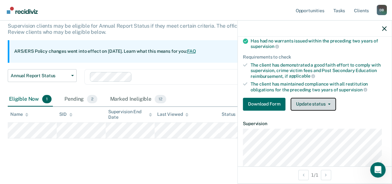
click at [307, 102] on button "Update status" at bounding box center [313, 104] width 45 height 13
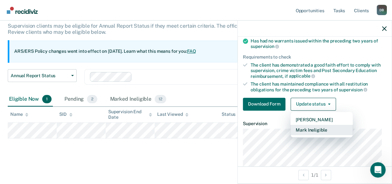
click at [300, 126] on button "Mark Ineligible" at bounding box center [322, 130] width 62 height 10
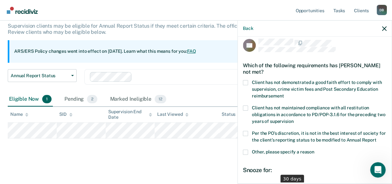
scroll to position [0, 0]
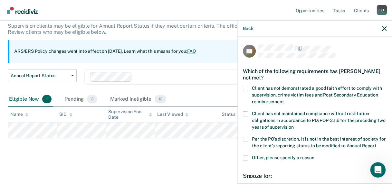
click at [246, 87] on span at bounding box center [245, 88] width 5 height 5
click at [284, 100] on input "Client has not demonstrated a good faith effort to comply with supervision, cri…" at bounding box center [284, 100] width 0 height 0
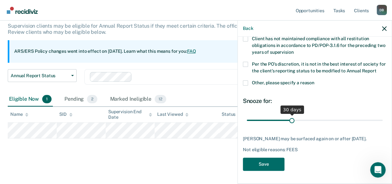
scroll to position [81, 0]
click at [266, 163] on button "Save" at bounding box center [264, 164] width 42 height 13
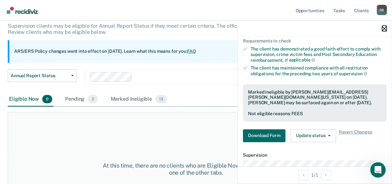
click at [385, 27] on icon "button" at bounding box center [384, 28] width 5 height 5
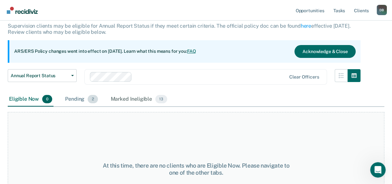
click at [78, 102] on div "Pending 2" at bounding box center [81, 99] width 35 height 14
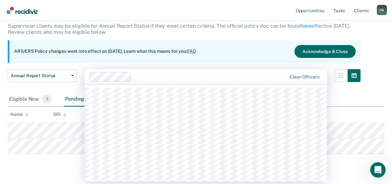
drag, startPoint x: 204, startPoint y: 77, endPoint x: 209, endPoint y: 77, distance: 4.5
click at [204, 77] on div at bounding box center [210, 76] width 152 height 7
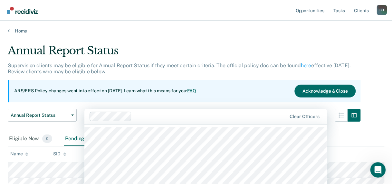
scroll to position [0, 0]
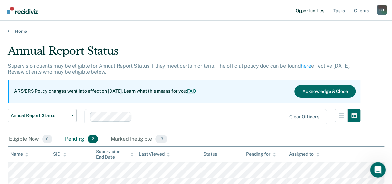
click at [315, 12] on link "Opportunities" at bounding box center [309, 10] width 31 height 21
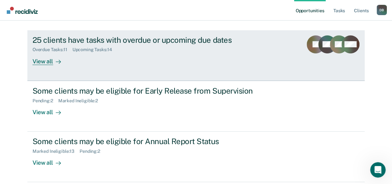
scroll to position [89, 0]
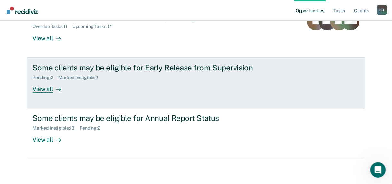
click at [195, 67] on div "Some clients may be eligible for Early Release from Supervision" at bounding box center [146, 67] width 226 height 9
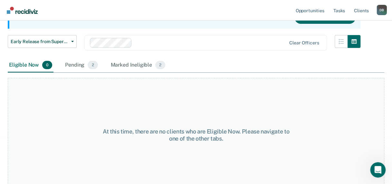
scroll to position [82, 0]
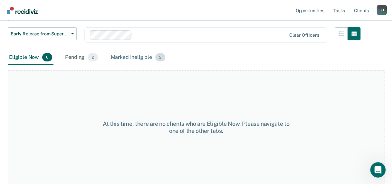
click at [133, 56] on div "Marked Ineligible 2" at bounding box center [138, 58] width 57 height 14
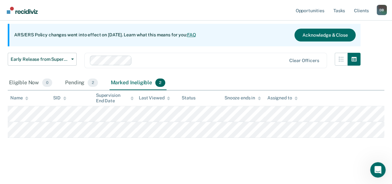
scroll to position [56, 0]
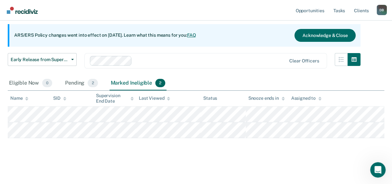
scroll to position [89, 0]
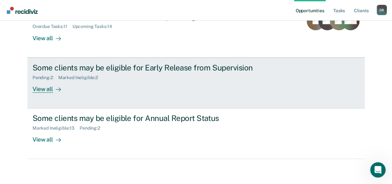
click at [62, 76] on div "Marked Ineligible : 2" at bounding box center [80, 77] width 45 height 5
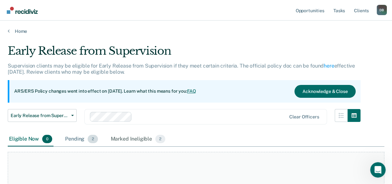
click at [71, 140] on div "Pending 2" at bounding box center [81, 139] width 35 height 14
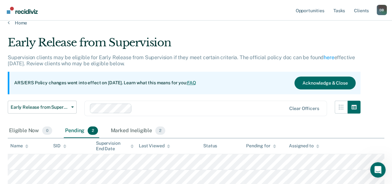
scroll to position [56, 0]
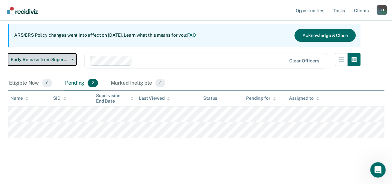
click at [66, 59] on span "Early Release from Supervision" at bounding box center [40, 59] width 58 height 5
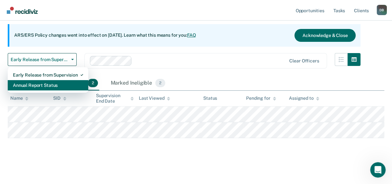
click at [52, 85] on div "Annual Report Status" at bounding box center [48, 85] width 70 height 10
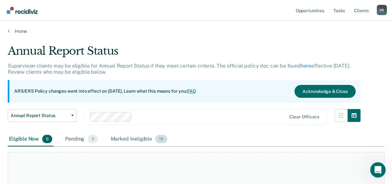
drag, startPoint x: 122, startPoint y: 139, endPoint x: 126, endPoint y: 139, distance: 3.9
click at [123, 139] on div "Marked Ineligible 13" at bounding box center [139, 139] width 59 height 14
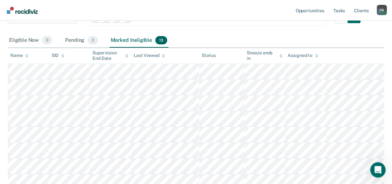
scroll to position [97, 0]
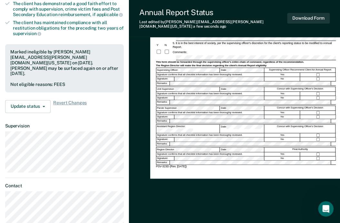
scroll to position [159, 0]
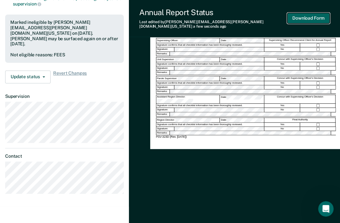
click at [311, 19] on button "Download Form" at bounding box center [308, 18] width 43 height 11
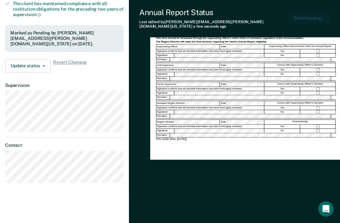
scroll to position [142, 0]
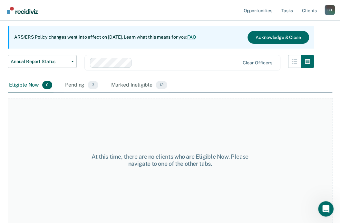
scroll to position [53, 0]
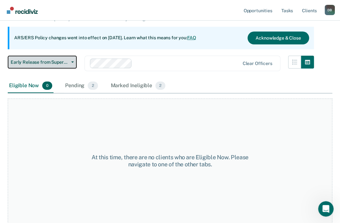
click at [26, 62] on span "Early Release from Supervision" at bounding box center [40, 62] width 58 height 5
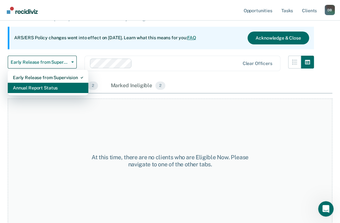
click at [32, 85] on div "Annual Report Status" at bounding box center [48, 88] width 70 height 10
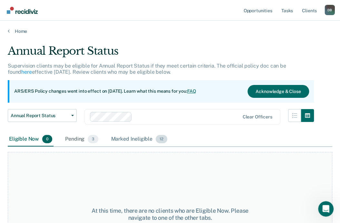
click at [128, 140] on div "Marked Ineligible 12" at bounding box center [139, 139] width 59 height 14
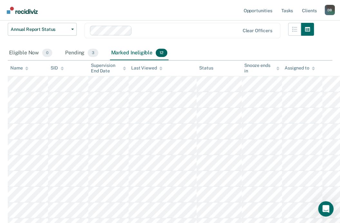
scroll to position [97, 0]
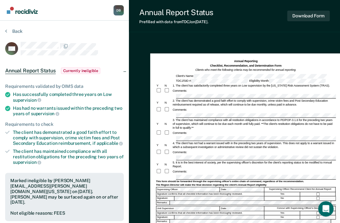
click at [116, 54] on div at bounding box center [72, 49] width 103 height 14
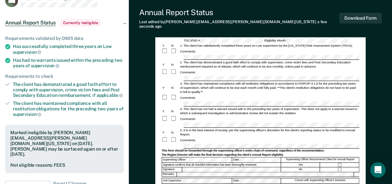
scroll to position [32, 0]
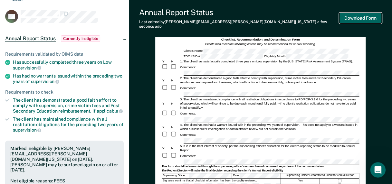
click at [364, 18] on button "Download Form" at bounding box center [360, 18] width 43 height 11
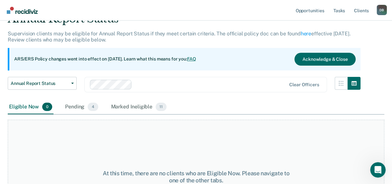
scroll to position [82, 0]
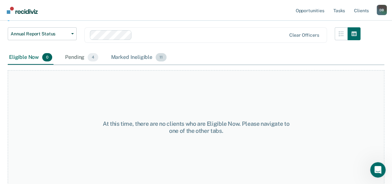
click at [118, 56] on div "Marked Ineligible 11" at bounding box center [139, 58] width 58 height 14
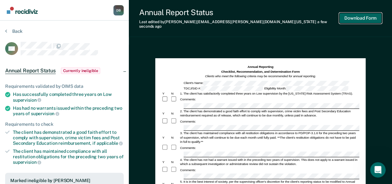
click at [367, 17] on button "Download Form" at bounding box center [360, 18] width 43 height 11
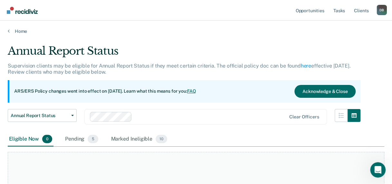
scroll to position [82, 0]
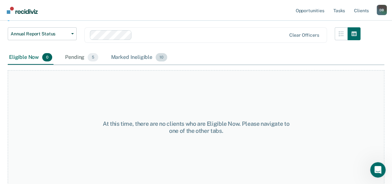
click at [137, 58] on div "Marked Ineligible 10" at bounding box center [139, 58] width 59 height 14
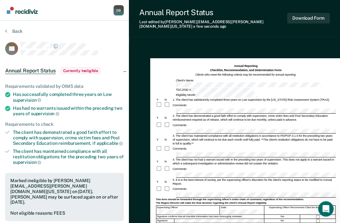
click at [180, 119] on form "Annual Reporting Checklist, Recommendation, and Determination Form Clients who …" at bounding box center [246, 194] width 180 height 260
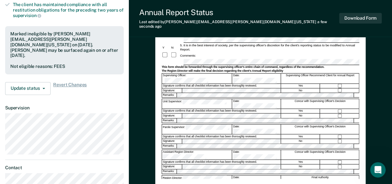
scroll to position [161, 0]
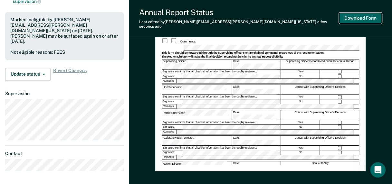
click at [356, 15] on button "Download Form" at bounding box center [360, 18] width 43 height 11
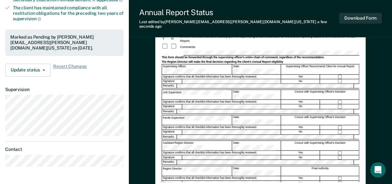
scroll to position [129, 0]
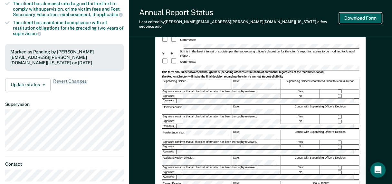
click at [362, 16] on button "Download Form" at bounding box center [360, 18] width 43 height 11
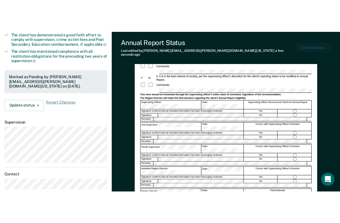
scroll to position [0, 0]
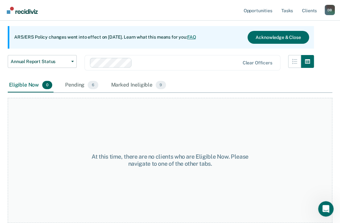
scroll to position [53, 0]
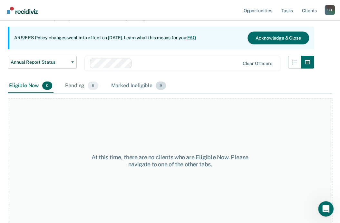
click at [129, 85] on div "Marked Ineligible 9" at bounding box center [139, 86] width 58 height 14
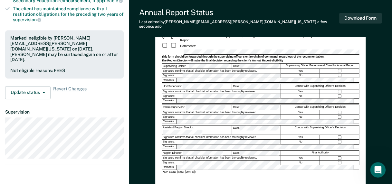
scroll to position [161, 0]
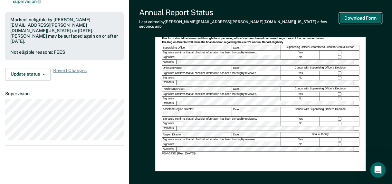
click at [347, 16] on button "Download Form" at bounding box center [360, 18] width 43 height 11
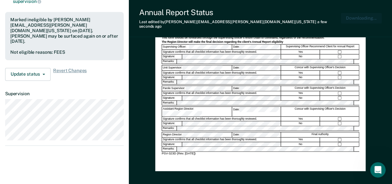
scroll to position [0, 0]
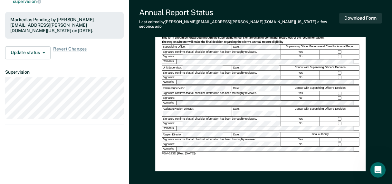
scroll to position [53, 0]
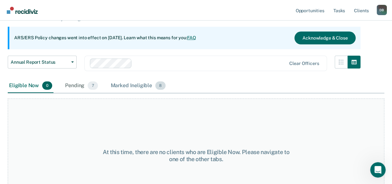
click at [125, 86] on div "Marked Ineligible 8" at bounding box center [139, 86] width 58 height 14
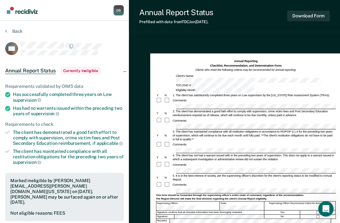
click at [81, 59] on article "KN Annual Report Status Currently ineligible Requirements validated by OIMS dat…" at bounding box center [64, 194] width 119 height 305
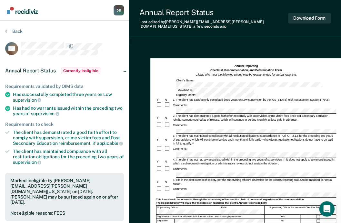
click at [179, 112] on form "Annual Reporting Checklist, Recommendation, and Determination Form Clients who …" at bounding box center [246, 194] width 180 height 260
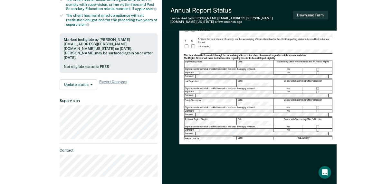
scroll to position [153, 0]
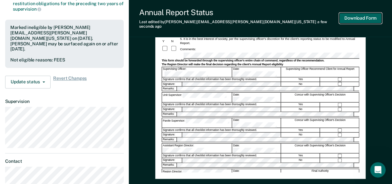
click at [358, 18] on button "Download Form" at bounding box center [360, 18] width 43 height 11
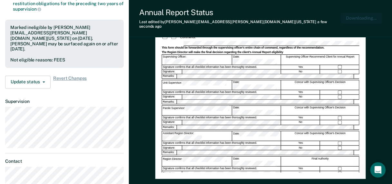
scroll to position [0, 0]
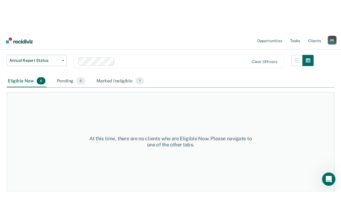
scroll to position [53, 0]
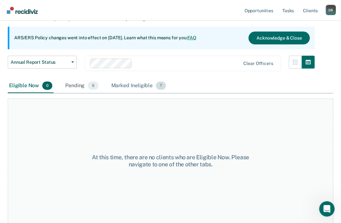
click at [138, 85] on div "Marked Ineligible 7" at bounding box center [138, 86] width 57 height 14
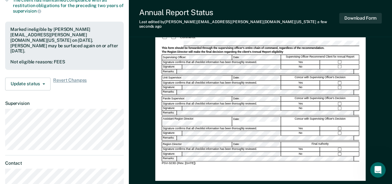
scroll to position [161, 0]
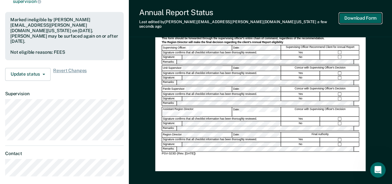
click at [351, 17] on button "Download Form" at bounding box center [360, 18] width 43 height 11
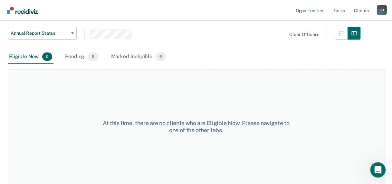
scroll to position [53, 0]
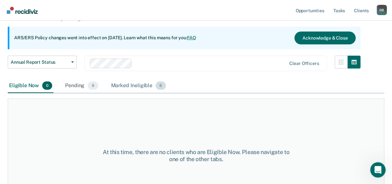
click at [139, 88] on div "Marked Ineligible 6" at bounding box center [139, 86] width 58 height 14
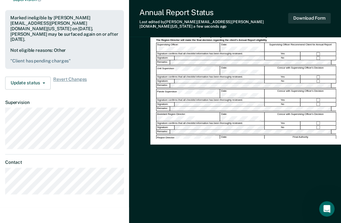
scroll to position [164, 0]
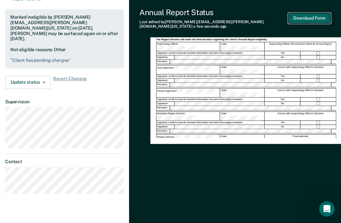
click at [300, 15] on button "Download Form" at bounding box center [309, 18] width 43 height 11
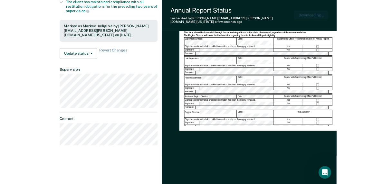
scroll to position [137, 0]
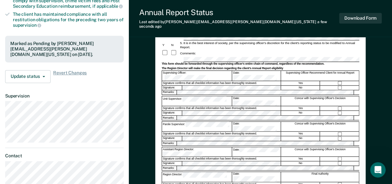
scroll to position [53, 0]
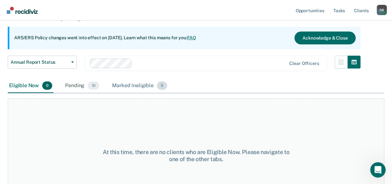
click at [125, 85] on div "Marked Ineligible 5" at bounding box center [140, 86] width 58 height 14
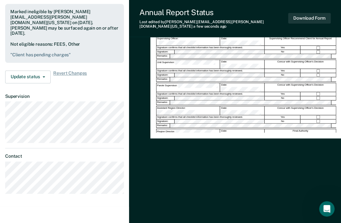
scroll to position [170, 0]
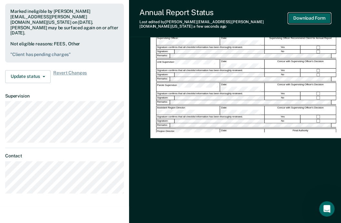
click at [301, 16] on button "Download Form" at bounding box center [309, 18] width 43 height 11
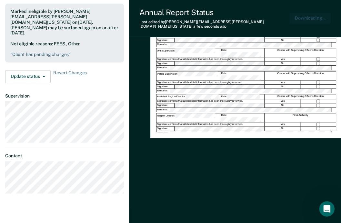
scroll to position [142, 0]
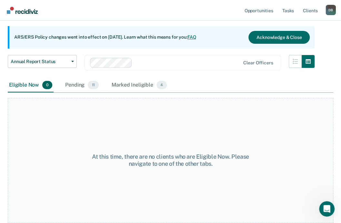
scroll to position [53, 0]
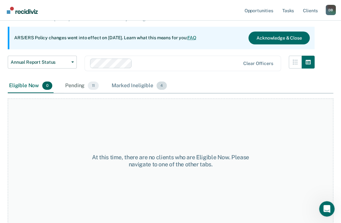
click at [131, 86] on div "Marked Ineligible 4" at bounding box center [139, 86] width 58 height 14
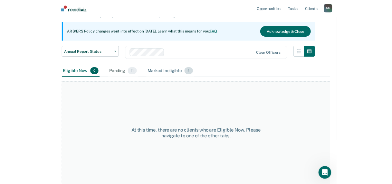
scroll to position [48, 0]
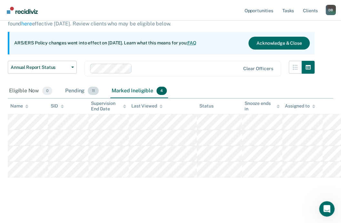
click at [75, 91] on div "Pending 11" at bounding box center [82, 91] width 36 height 14
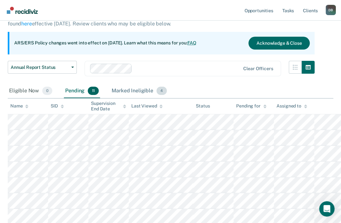
click at [127, 92] on div "Marked Ineligible 4" at bounding box center [139, 91] width 58 height 14
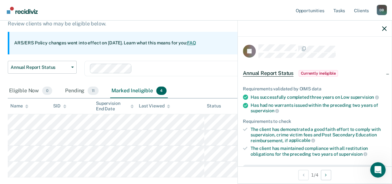
click at [223, 79] on div "Annual Report Status Early Release from Supervision Annual Report Status Clear …" at bounding box center [184, 72] width 353 height 23
click at [386, 28] on icon "button" at bounding box center [384, 28] width 5 height 5
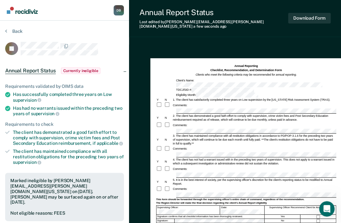
click at [179, 119] on form "Annual Reporting Checklist, Recommendation, and Determination Form Clients who …" at bounding box center [246, 194] width 180 height 260
click at [306, 19] on button "Download Form" at bounding box center [309, 18] width 43 height 11
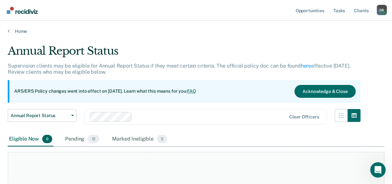
scroll to position [48, 0]
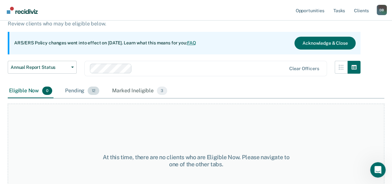
click at [76, 91] on div "Pending 12" at bounding box center [82, 91] width 37 height 14
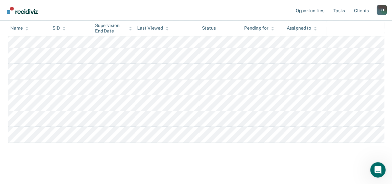
scroll to position [214, 0]
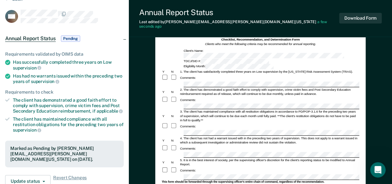
scroll to position [32, 0]
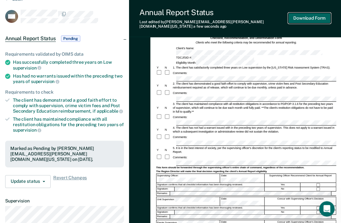
click at [309, 13] on button "Download Form" at bounding box center [309, 18] width 43 height 11
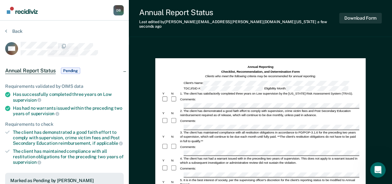
scroll to position [0, 0]
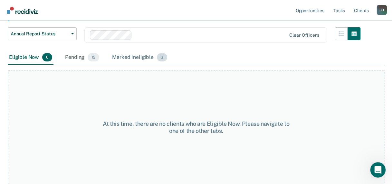
click at [129, 55] on div "Marked Ineligible 3" at bounding box center [140, 58] width 58 height 14
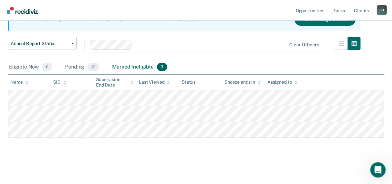
scroll to position [72, 0]
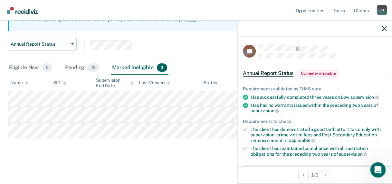
click at [178, 90] on th "Last Viewed" at bounding box center [168, 83] width 64 height 16
click at [385, 24] on div at bounding box center [315, 29] width 154 height 16
click at [384, 28] on icon "button" at bounding box center [384, 28] width 5 height 5
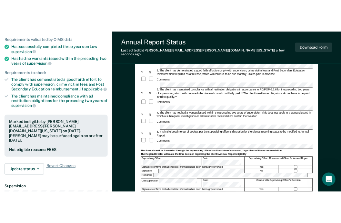
scroll to position [97, 0]
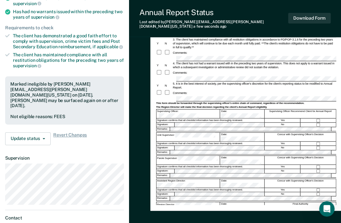
click at [101, 136] on div "Requirements validated by OIMS data Has successfully completed three years on L…" at bounding box center [64, 63] width 129 height 173
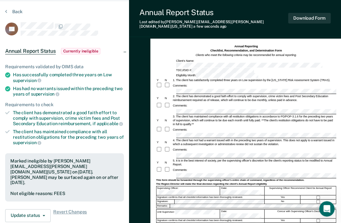
scroll to position [0, 0]
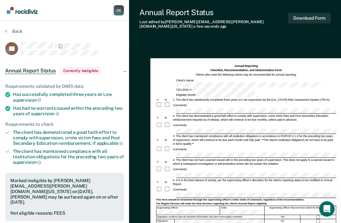
click at [242, 45] on div "Annual Reporting Checklist, Recommendation, and Determination Form Clients who …" at bounding box center [235, 220] width 212 height 350
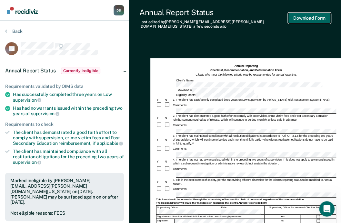
click at [314, 16] on button "Download Form" at bounding box center [309, 18] width 43 height 11
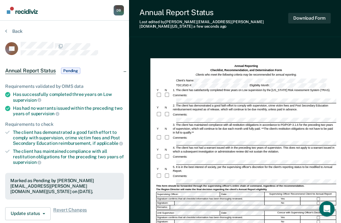
scroll to position [53, 0]
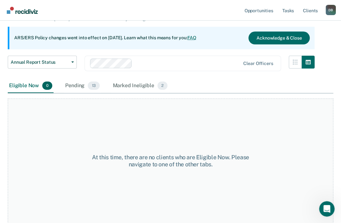
click at [126, 84] on div "Marked Ineligible 2" at bounding box center [139, 86] width 57 height 14
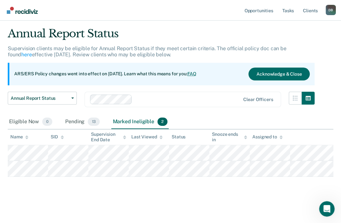
scroll to position [17, 0]
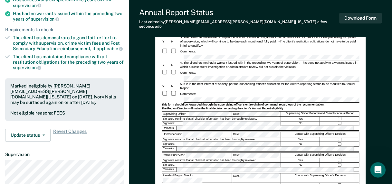
scroll to position [97, 0]
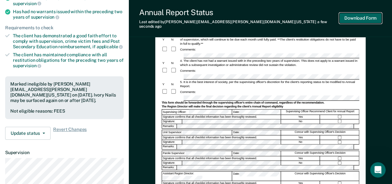
click at [340, 16] on button "Download Form" at bounding box center [360, 18] width 43 height 11
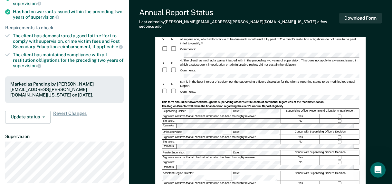
scroll to position [17, 0]
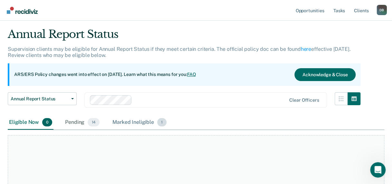
drag, startPoint x: 137, startPoint y: 121, endPoint x: 145, endPoint y: 122, distance: 7.8
click at [138, 121] on div "Marked Ineligible 1" at bounding box center [139, 123] width 57 height 14
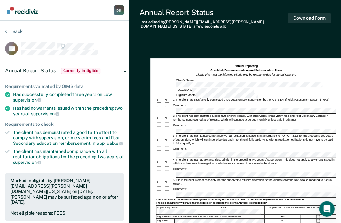
click at [184, 118] on form "Annual Reporting Checklist, Recommendation, and Determination Form Clients who …" at bounding box center [246, 194] width 180 height 260
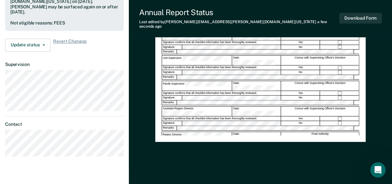
scroll to position [193, 0]
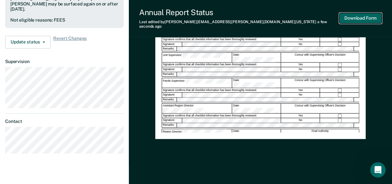
click at [340, 17] on button "Download Form" at bounding box center [360, 18] width 43 height 11
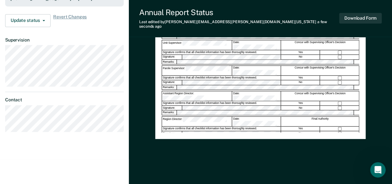
scroll to position [17, 0]
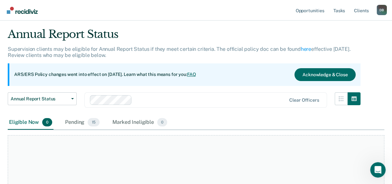
scroll to position [53, 0]
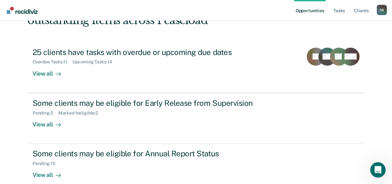
scroll to position [89, 0]
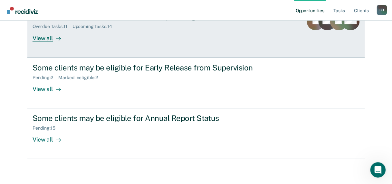
click at [76, 26] on div "Upcoming Tasks : 14" at bounding box center [95, 26] width 45 height 5
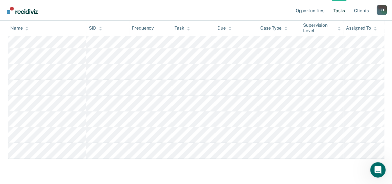
scroll to position [355, 0]
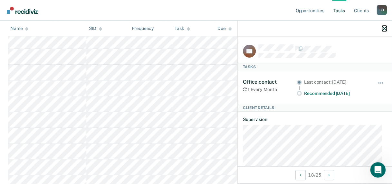
click at [340, 28] on icon "button" at bounding box center [384, 28] width 5 height 5
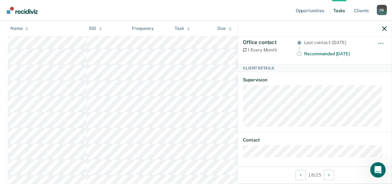
scroll to position [42, 0]
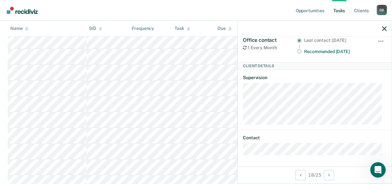
click at [340, 28] on div at bounding box center [315, 29] width 154 height 16
click at [340, 28] on icon "button" at bounding box center [384, 28] width 5 height 5
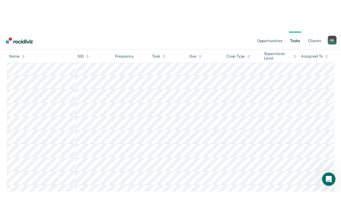
scroll to position [290, 0]
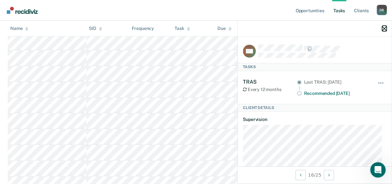
click at [340, 28] on icon "button" at bounding box center [384, 28] width 5 height 5
